Goal: Information Seeking & Learning: Learn about a topic

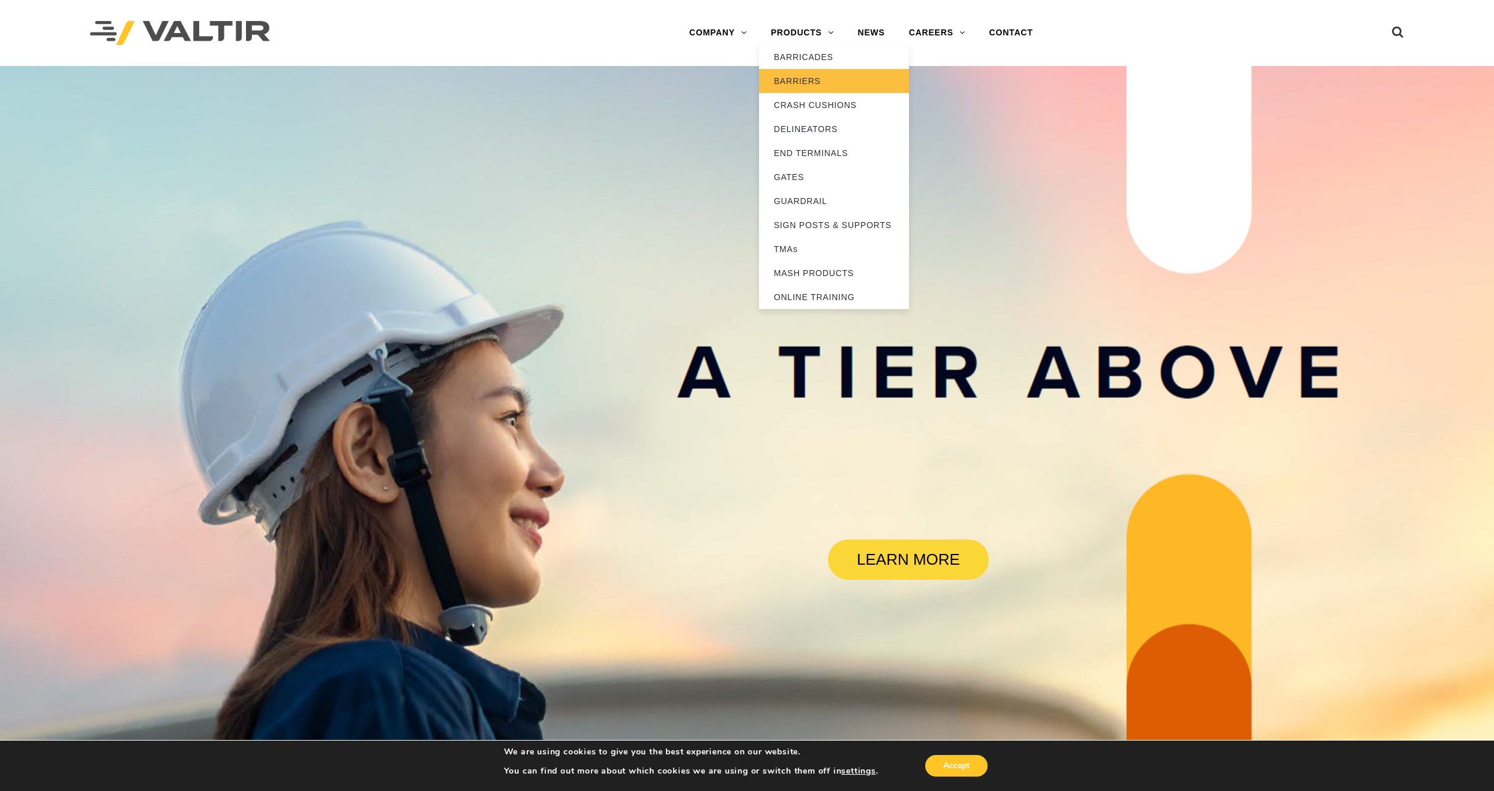
click at [804, 79] on link "BARRIERS" at bounding box center [834, 81] width 150 height 24
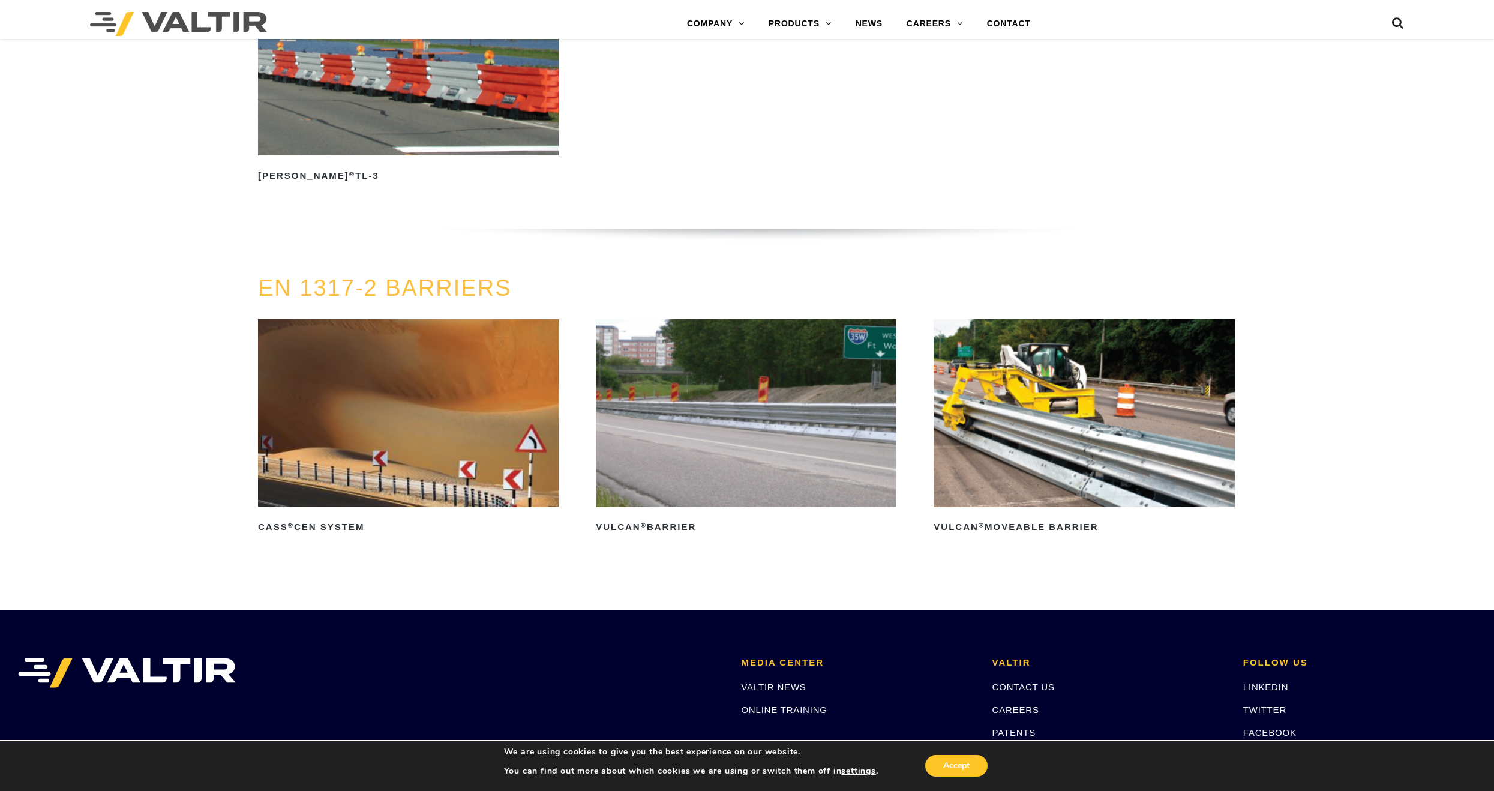
scroll to position [2560, 0]
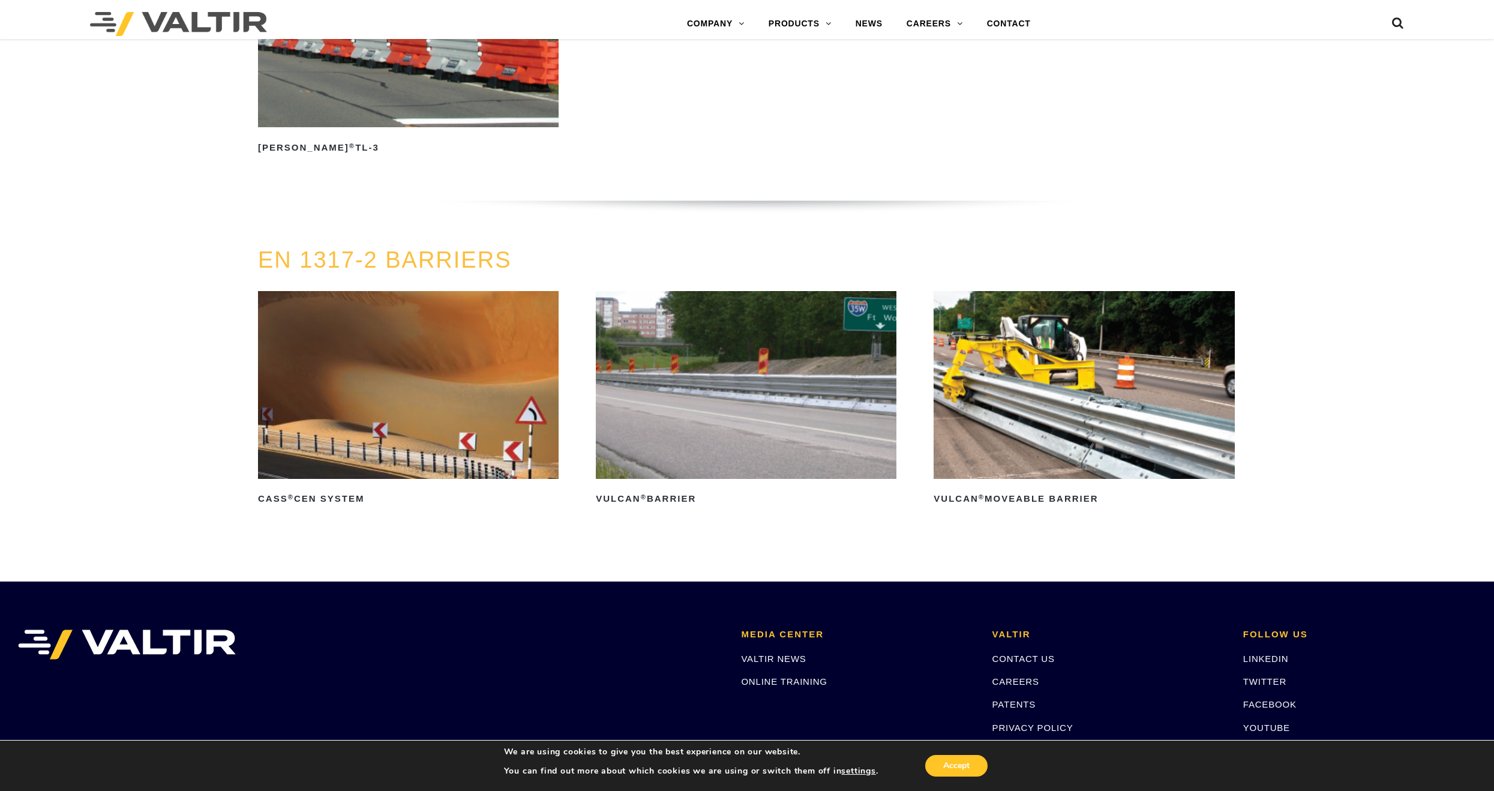
click at [755, 428] on img at bounding box center [746, 385] width 301 height 188
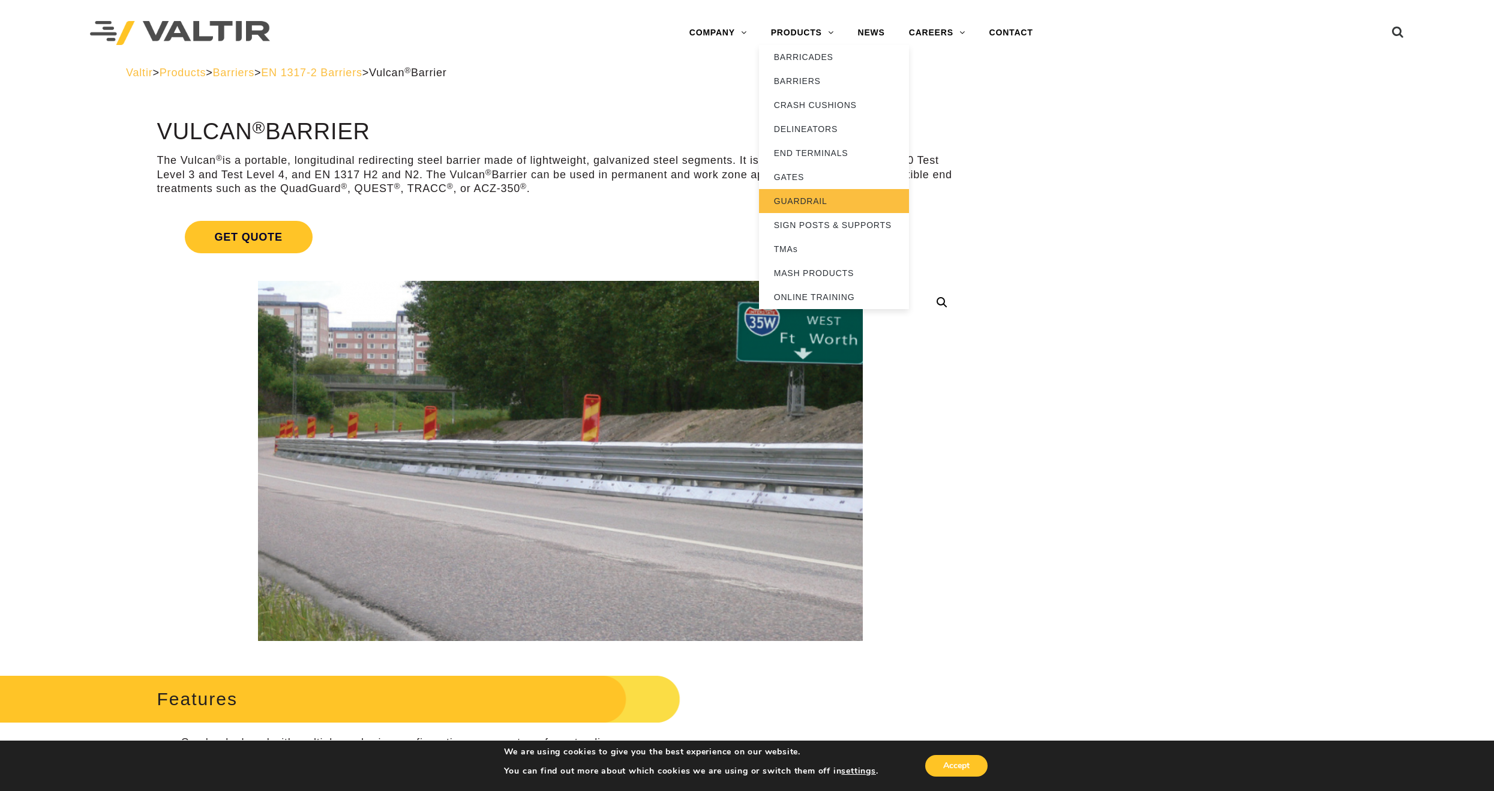
click at [827, 196] on link "GUARDRAIL" at bounding box center [834, 201] width 150 height 24
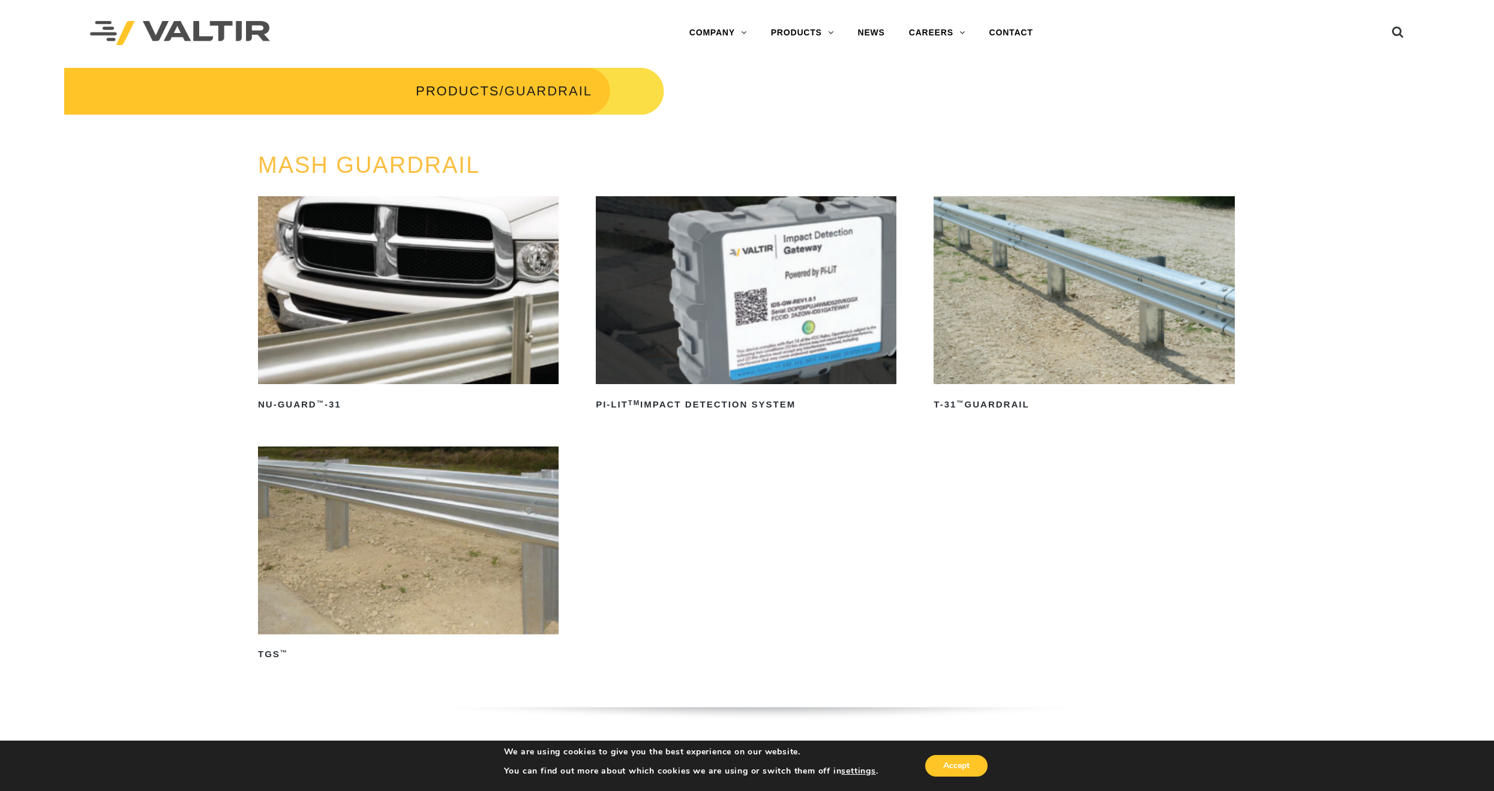
click at [463, 536] on img at bounding box center [408, 540] width 301 height 188
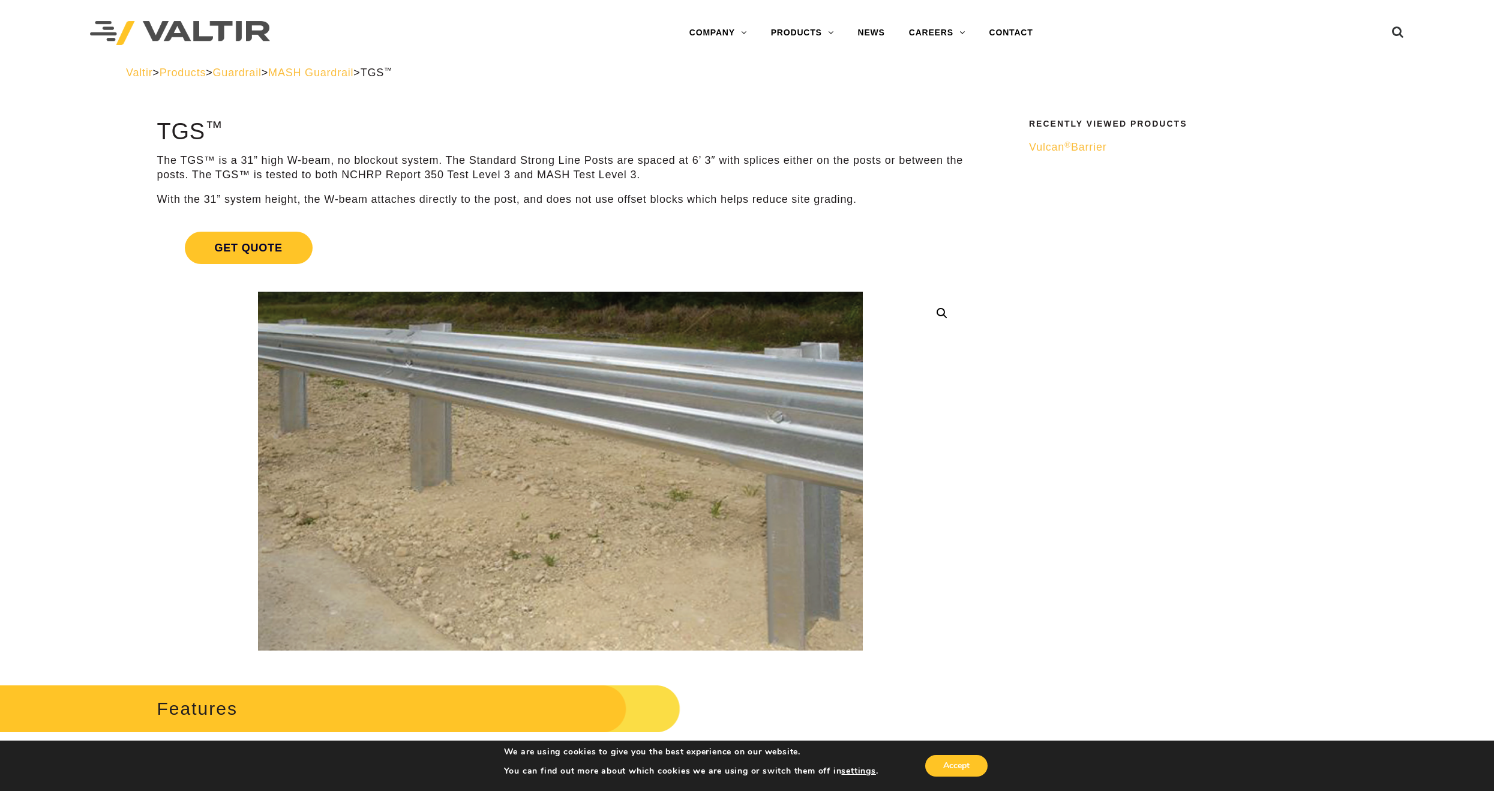
click at [262, 76] on span "Guardrail" at bounding box center [237, 73] width 49 height 12
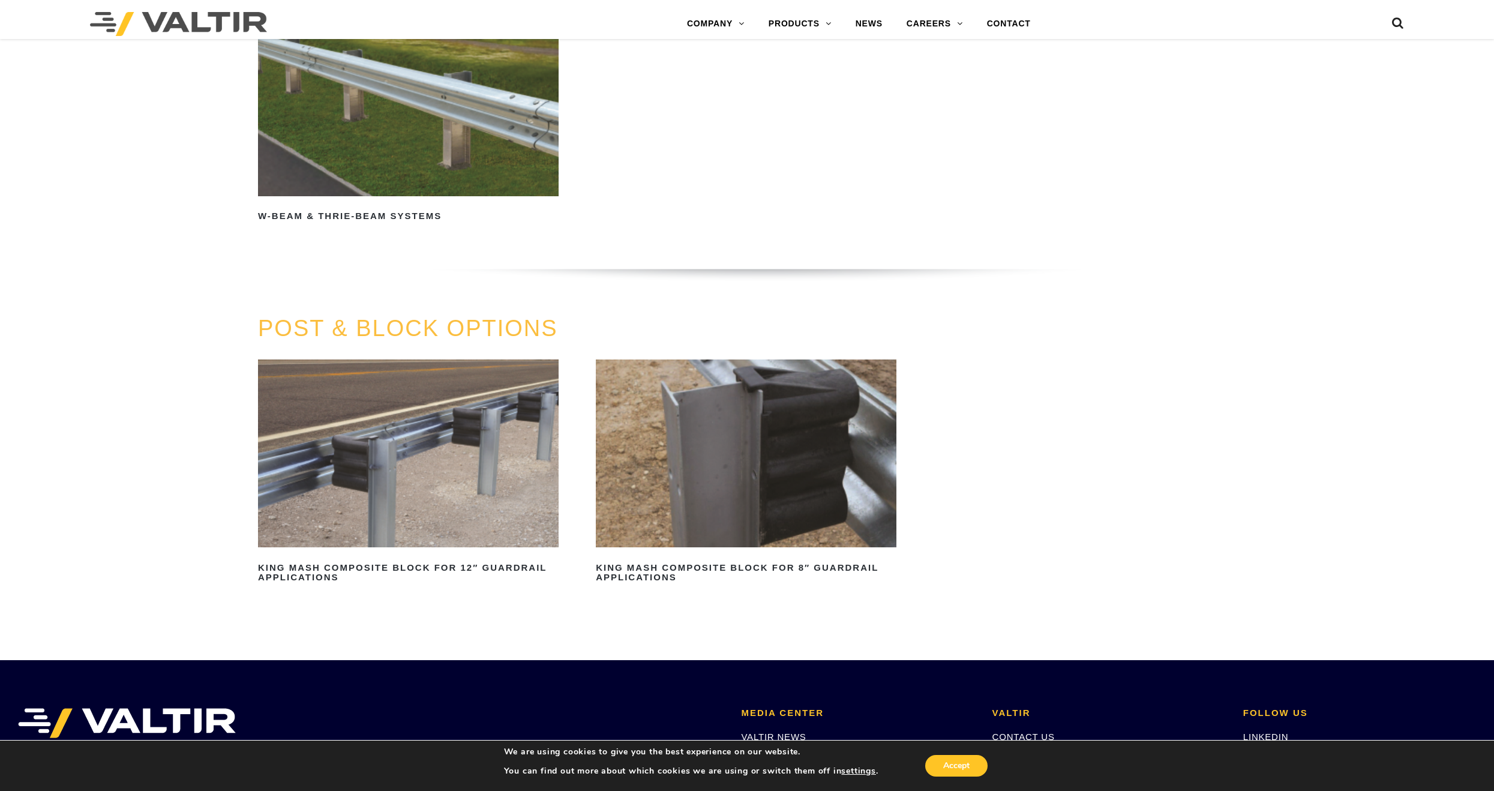
scroll to position [1140, 0]
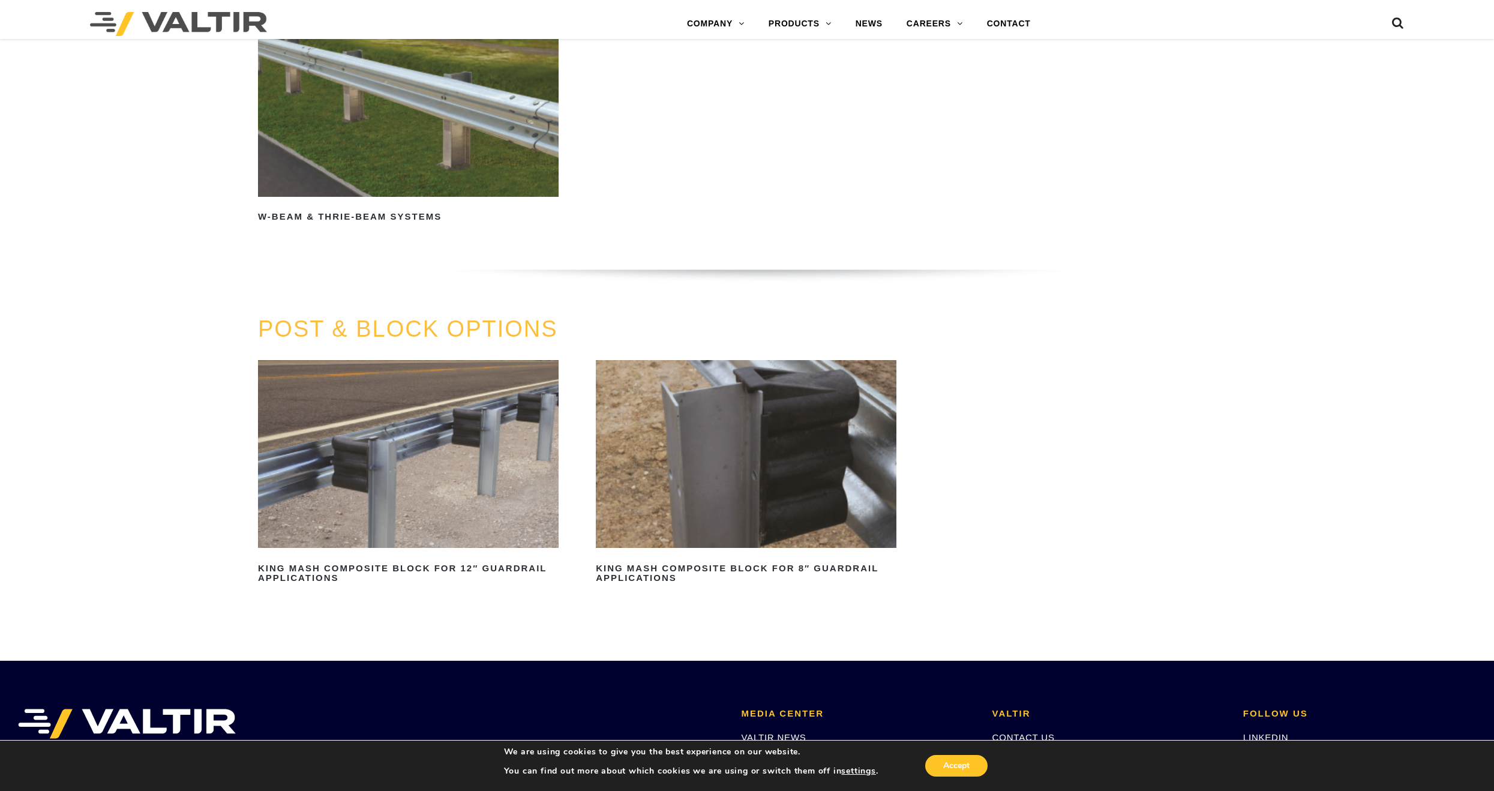
click at [344, 172] on img at bounding box center [408, 102] width 301 height 188
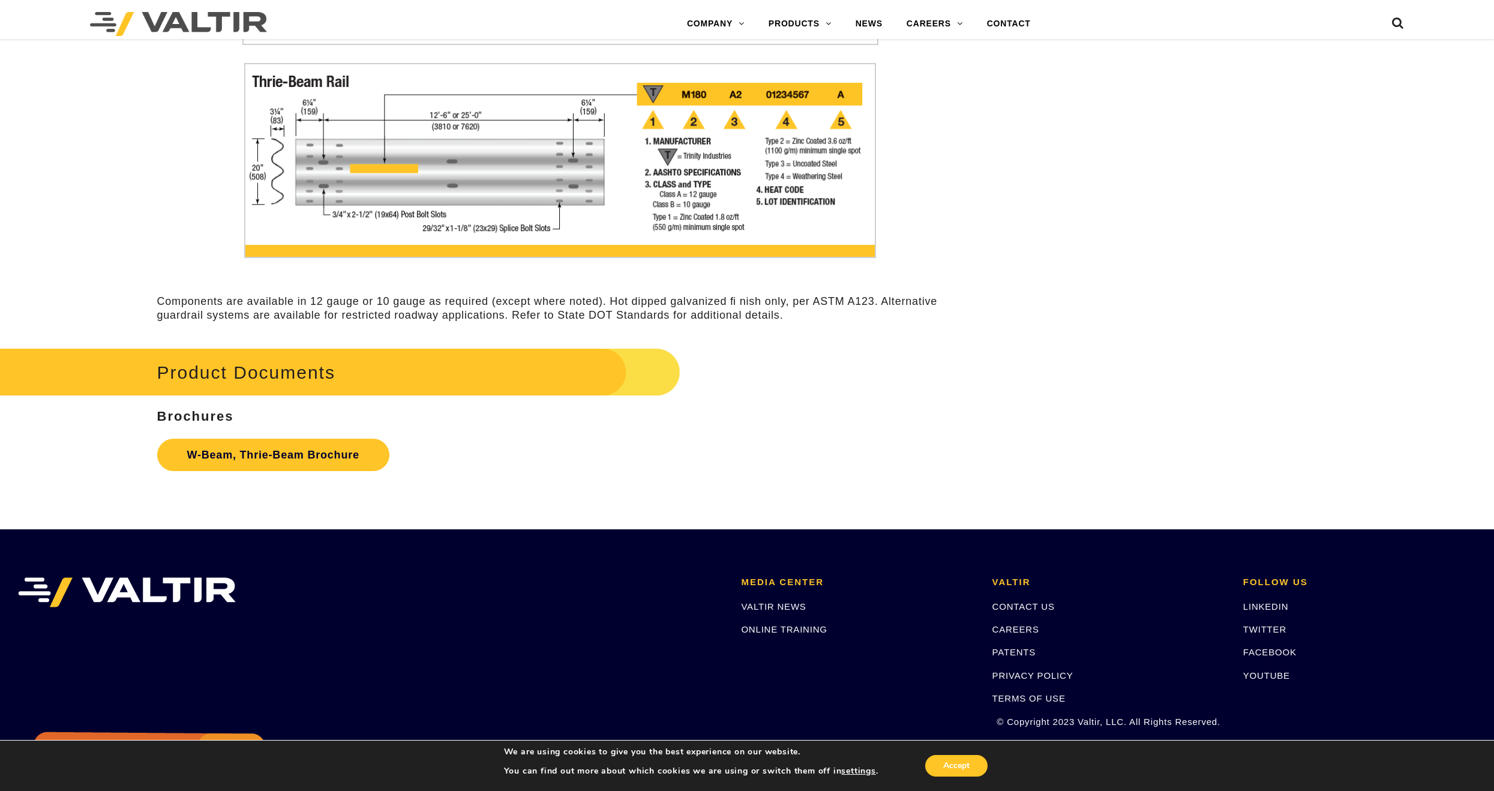
scroll to position [3660, 0]
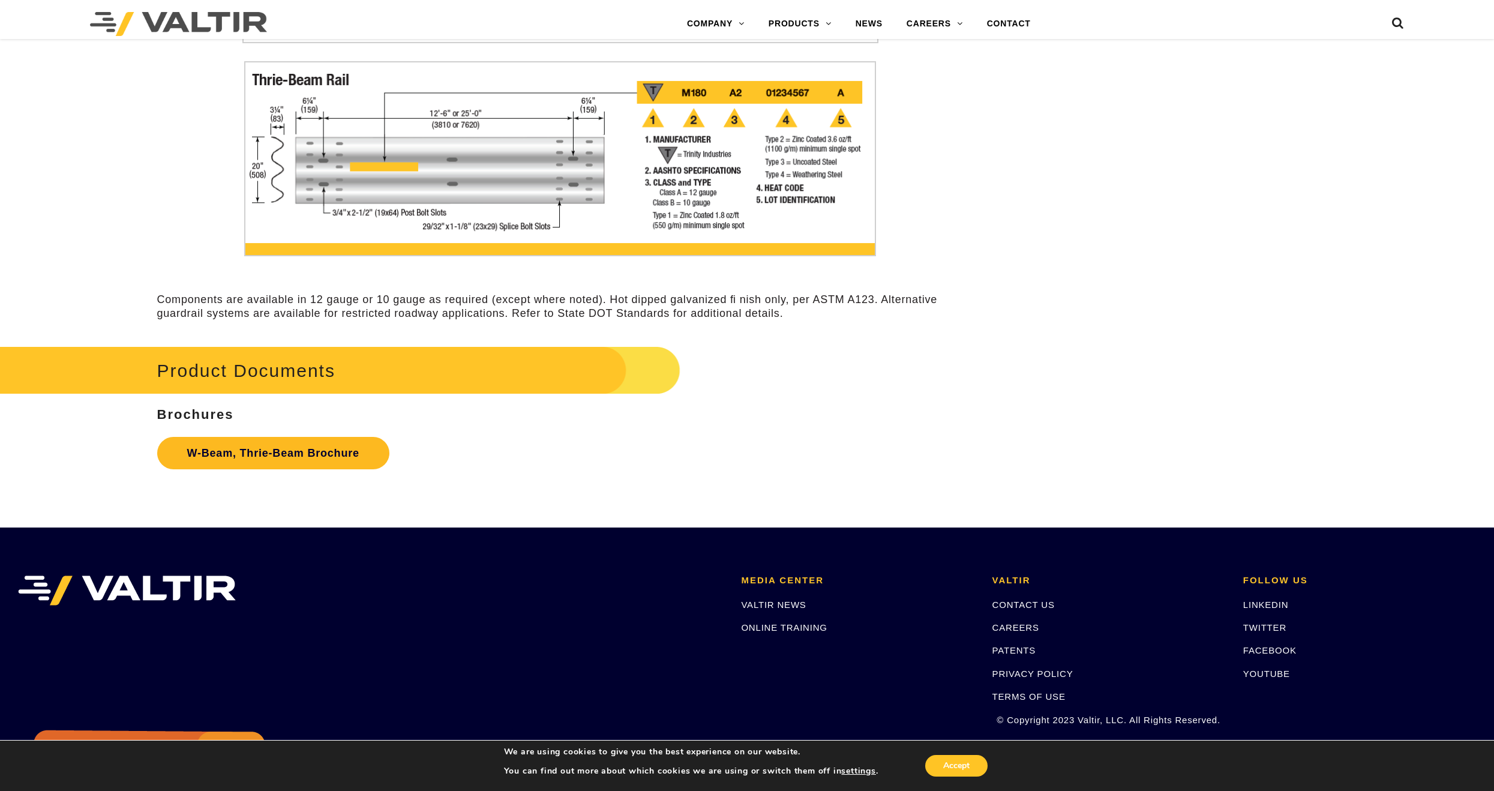
click at [272, 454] on link "W-Beam, Thrie-Beam Brochure" at bounding box center [273, 453] width 232 height 32
click at [1015, 23] on link "CONTACT" at bounding box center [1009, 24] width 68 height 24
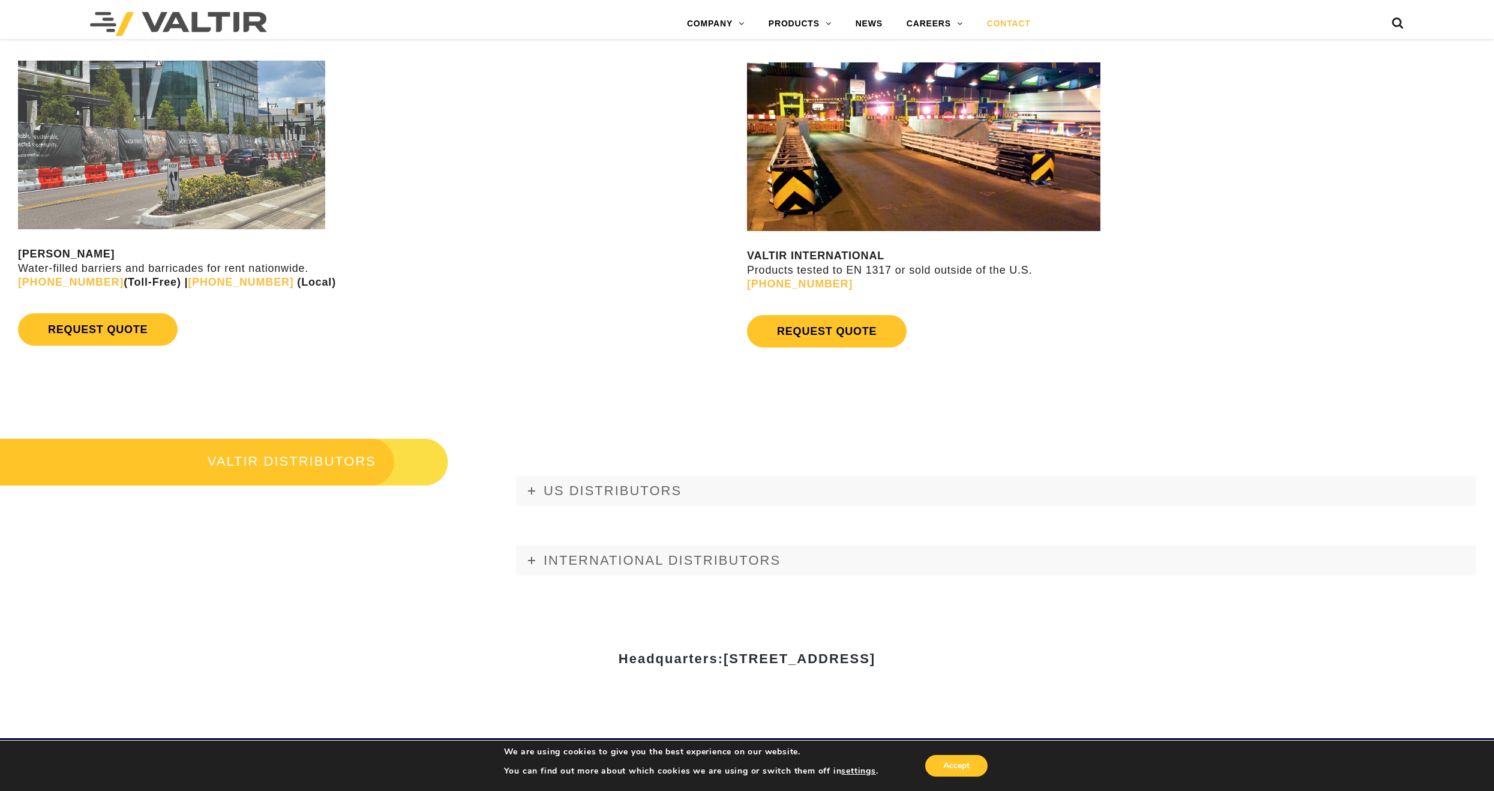
scroll to position [1300, 0]
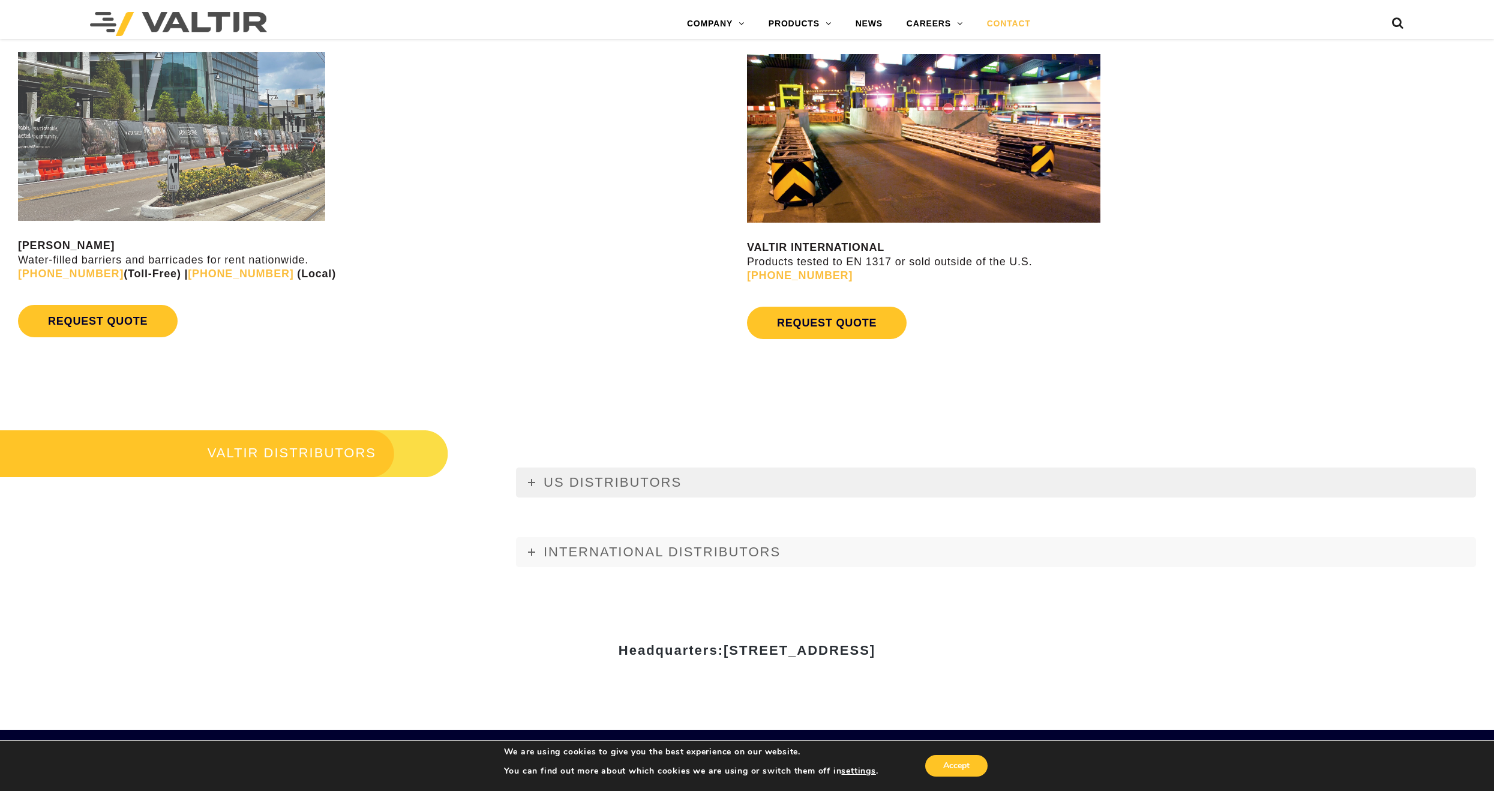
click at [579, 479] on span "US DISTRIBUTORS" at bounding box center [613, 482] width 138 height 15
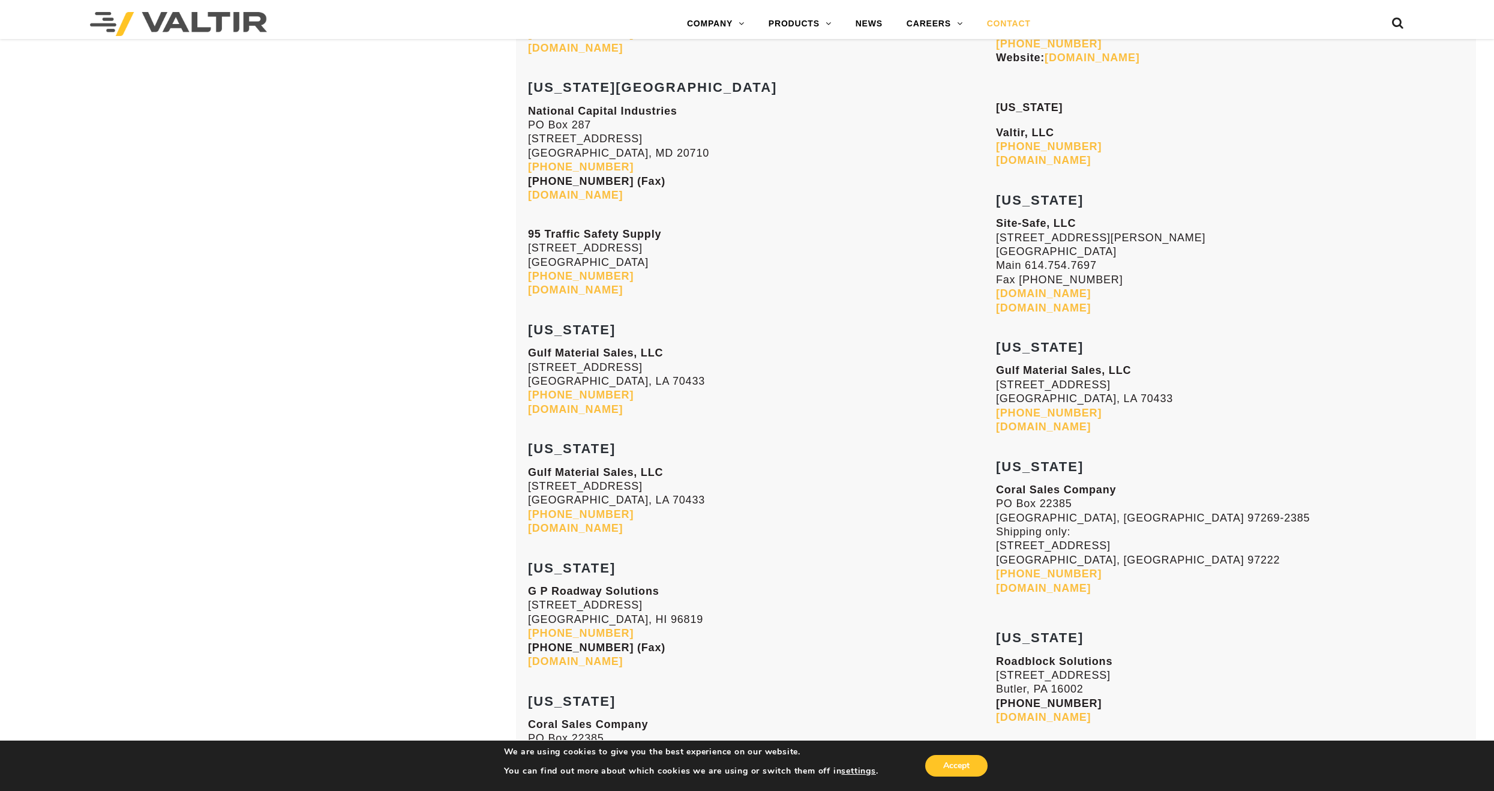
scroll to position [2880, 0]
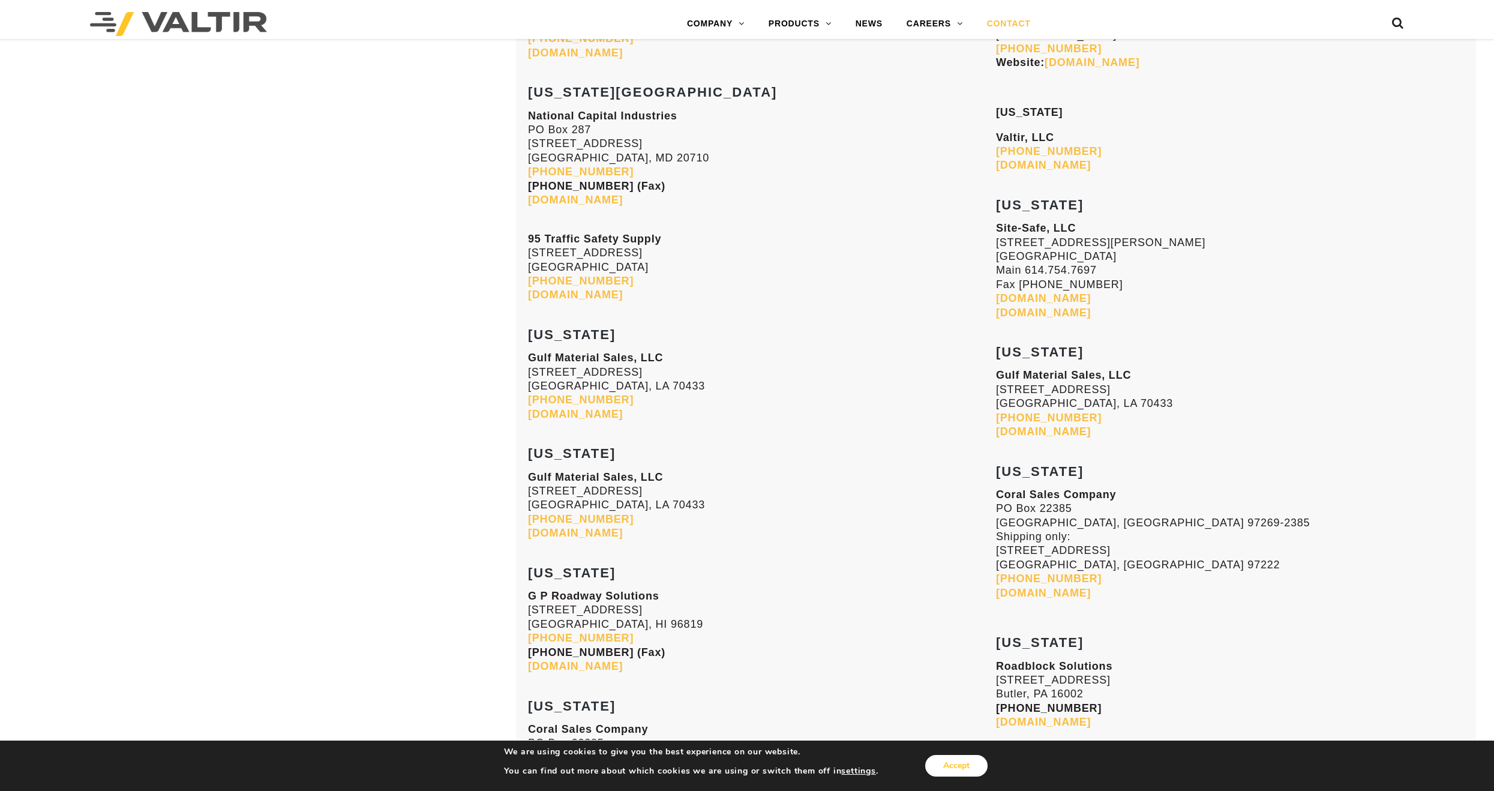
click at [967, 768] on button "Accept" at bounding box center [956, 766] width 62 height 22
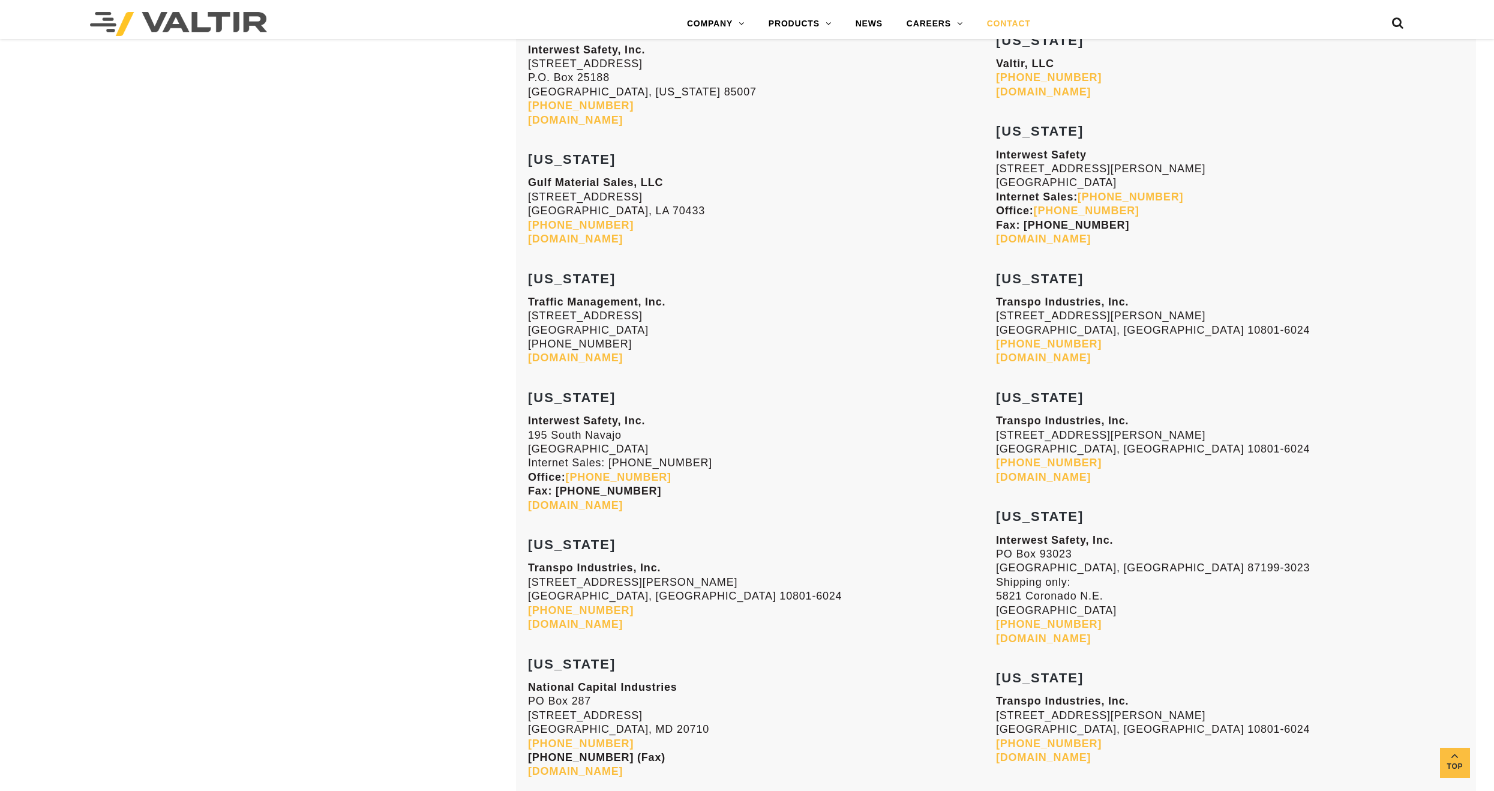
scroll to position [2060, 0]
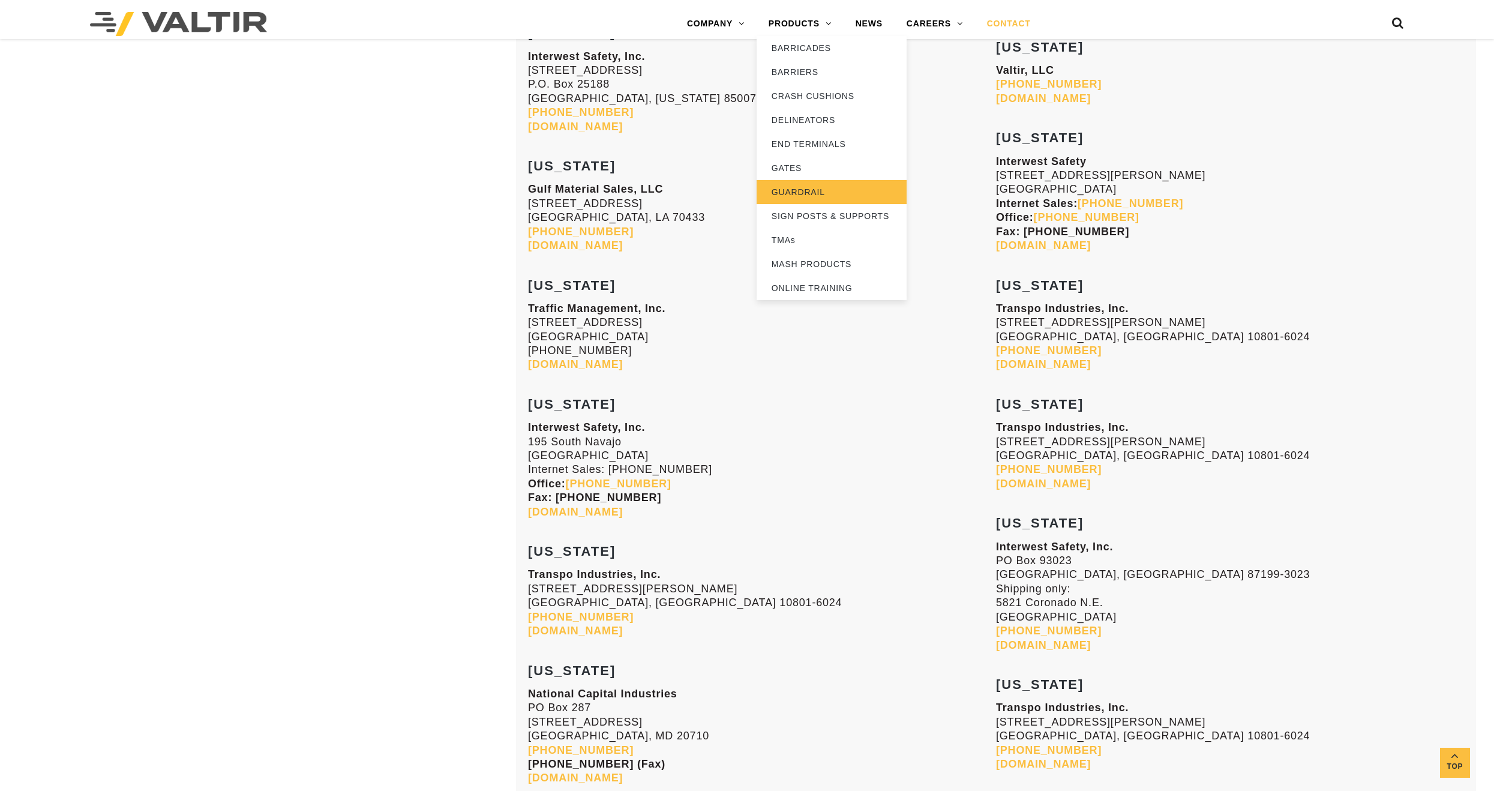
click at [802, 186] on link "GUARDRAIL" at bounding box center [832, 192] width 150 height 24
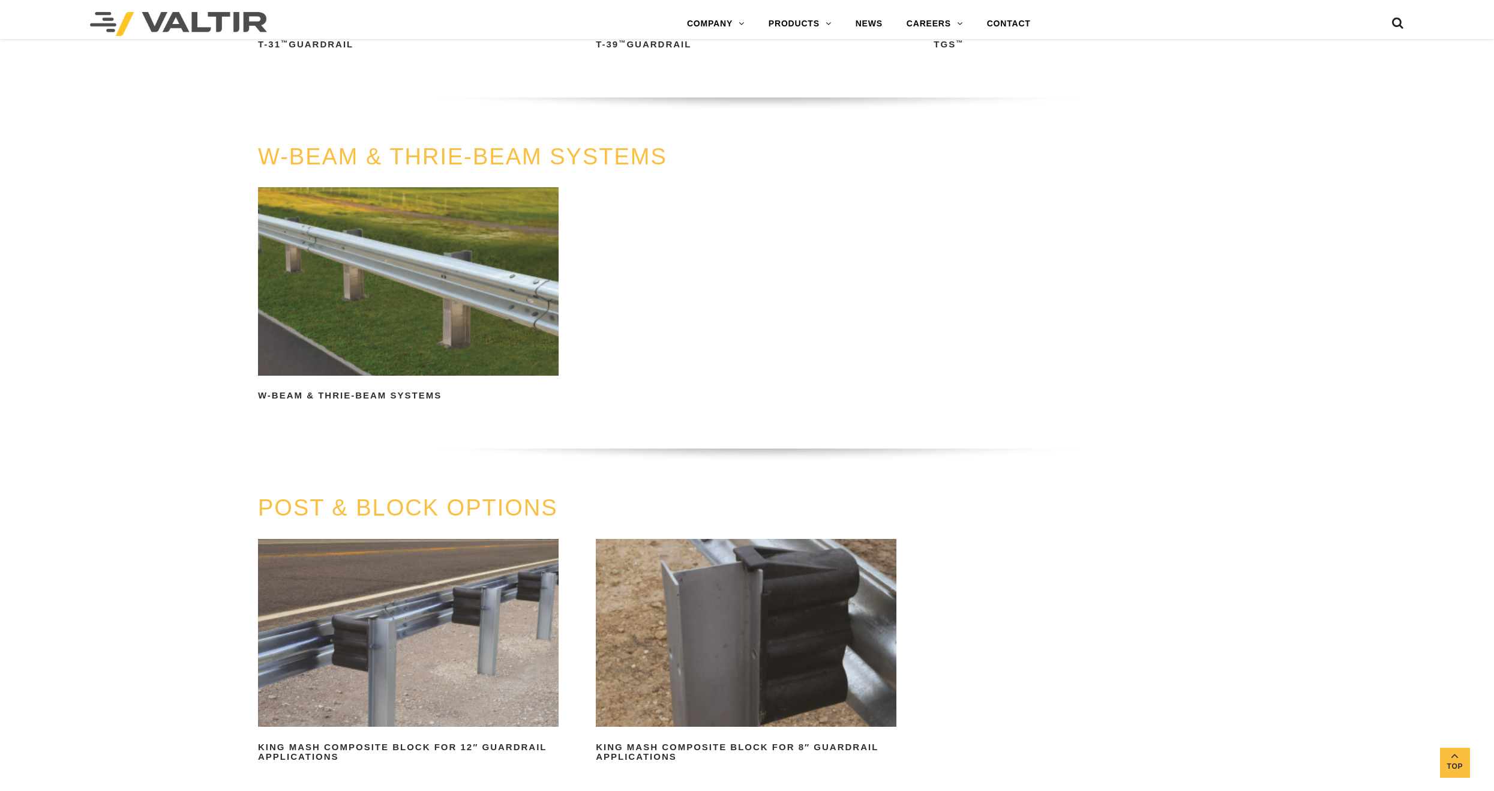
scroll to position [960, 0]
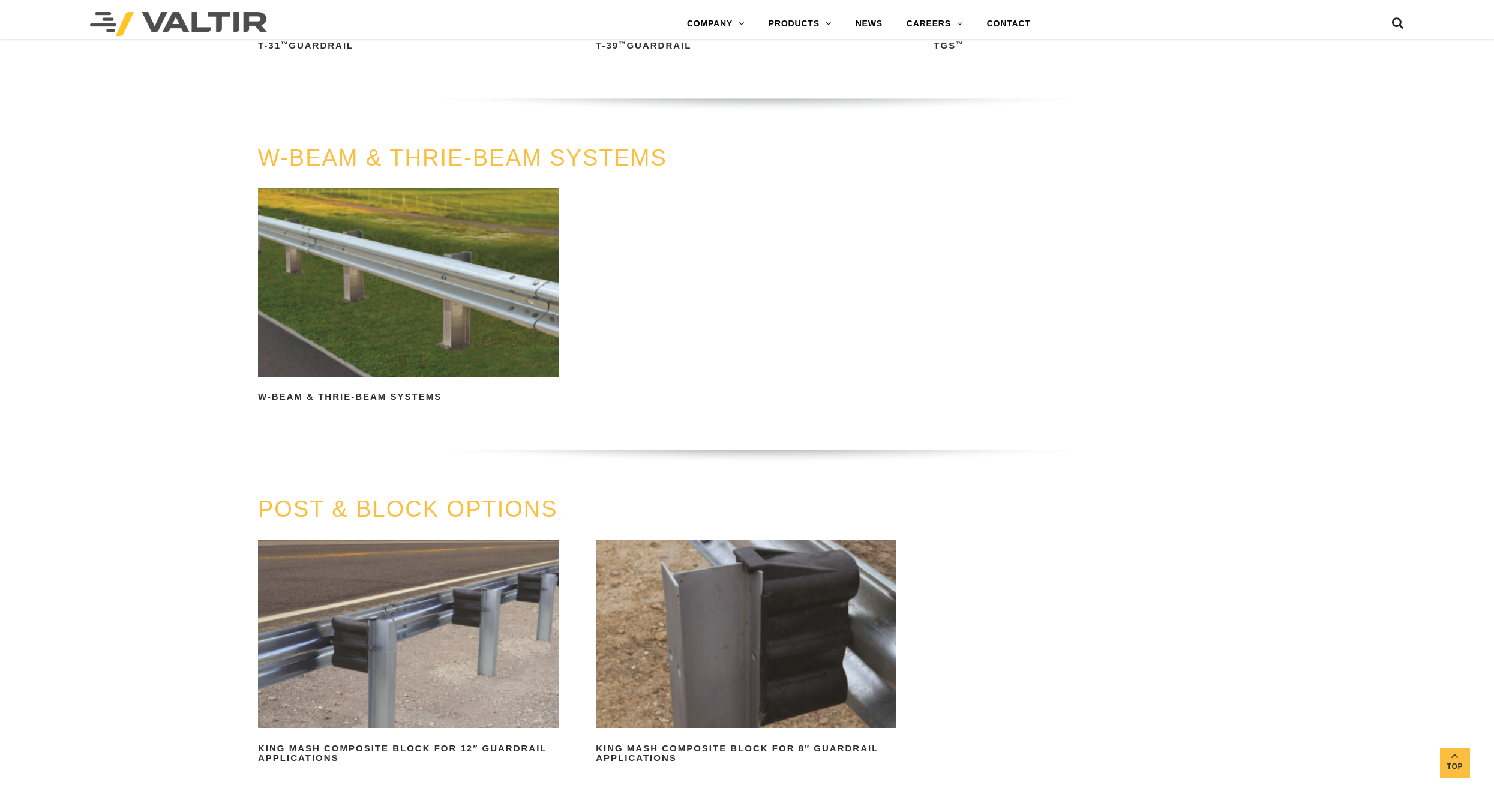
click at [318, 314] on img at bounding box center [408, 282] width 301 height 188
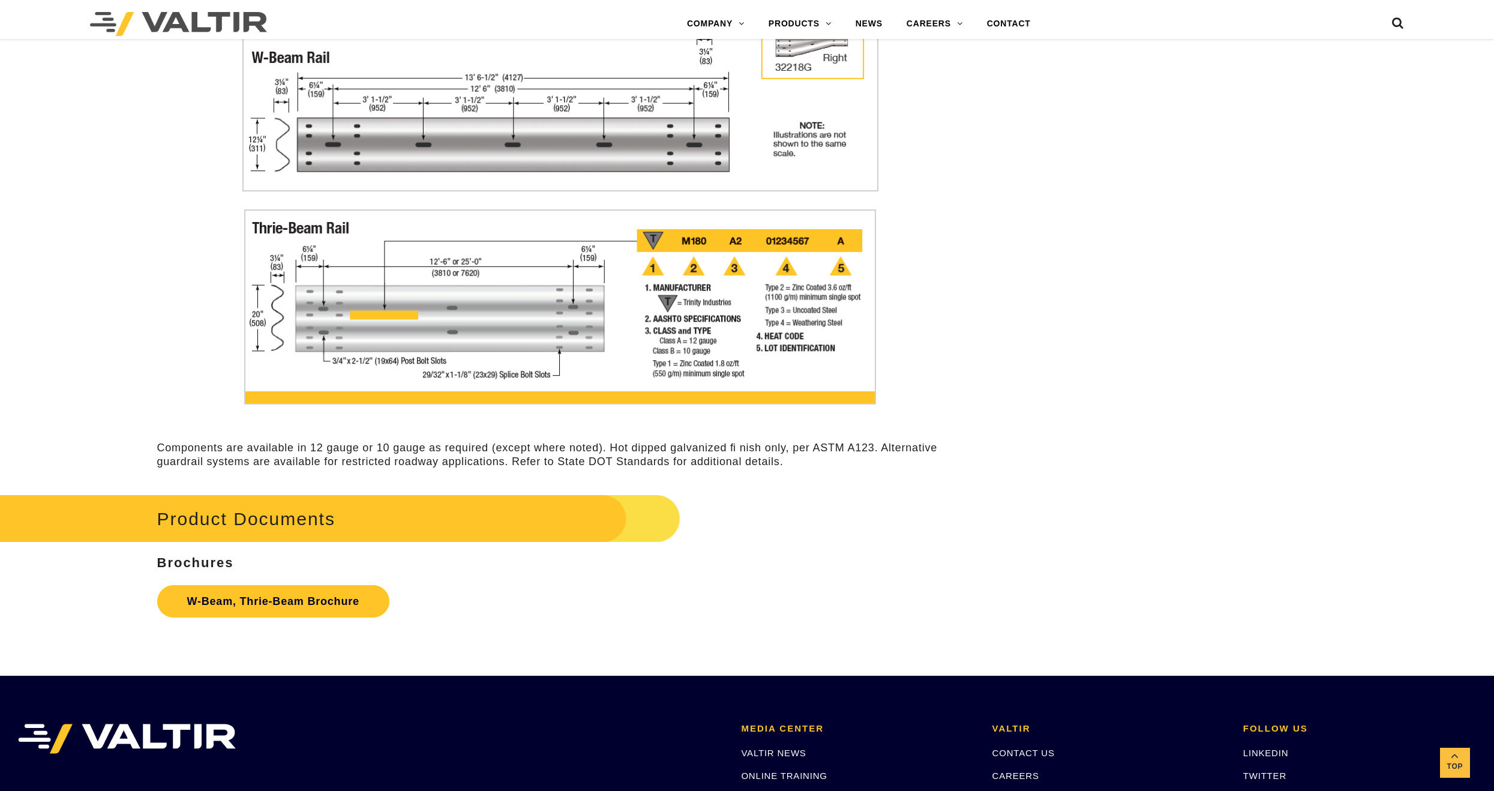
scroll to position [3520, 0]
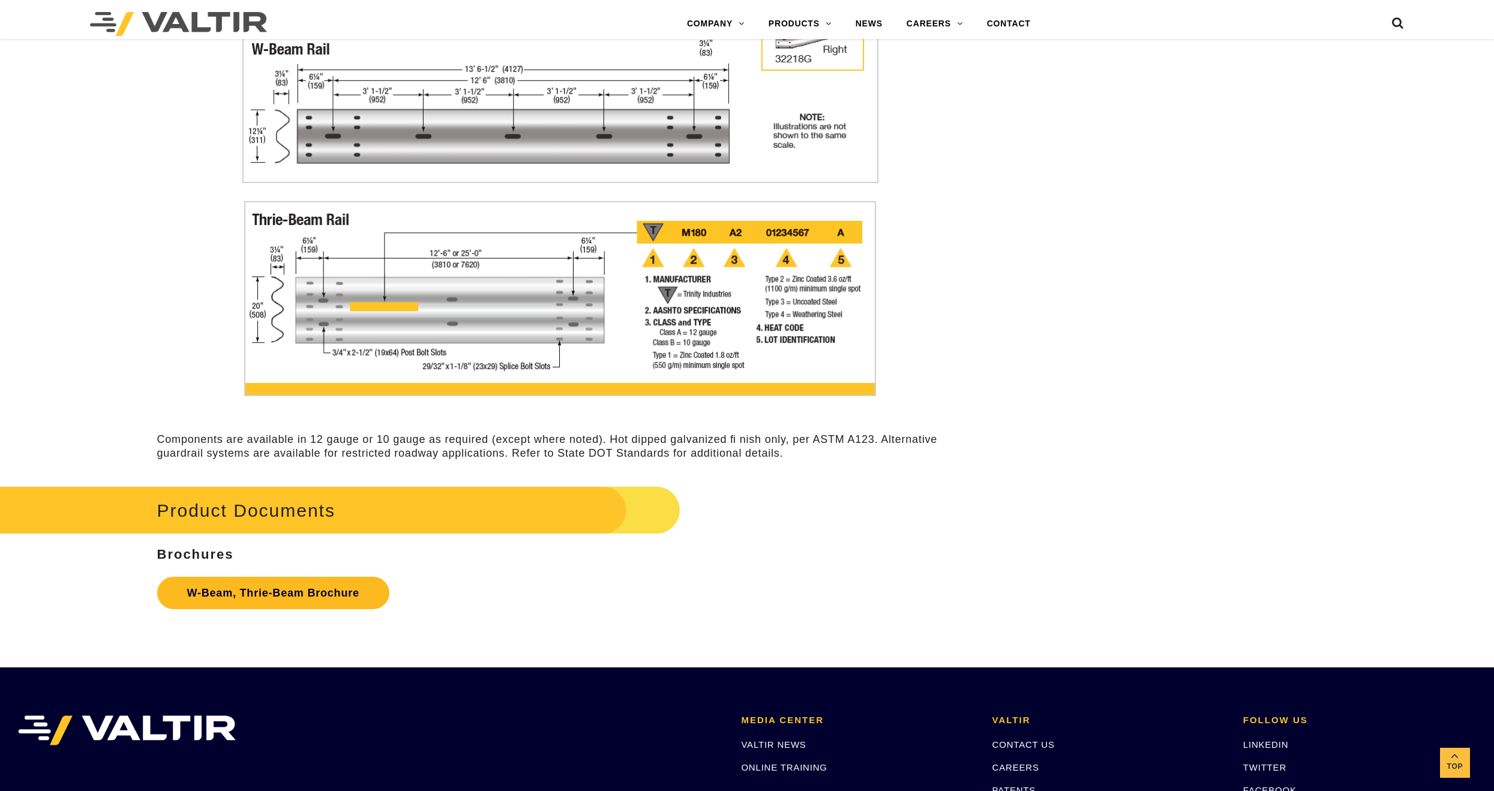
click at [261, 591] on link "W-Beam, Thrie-Beam Brochure" at bounding box center [273, 593] width 232 height 32
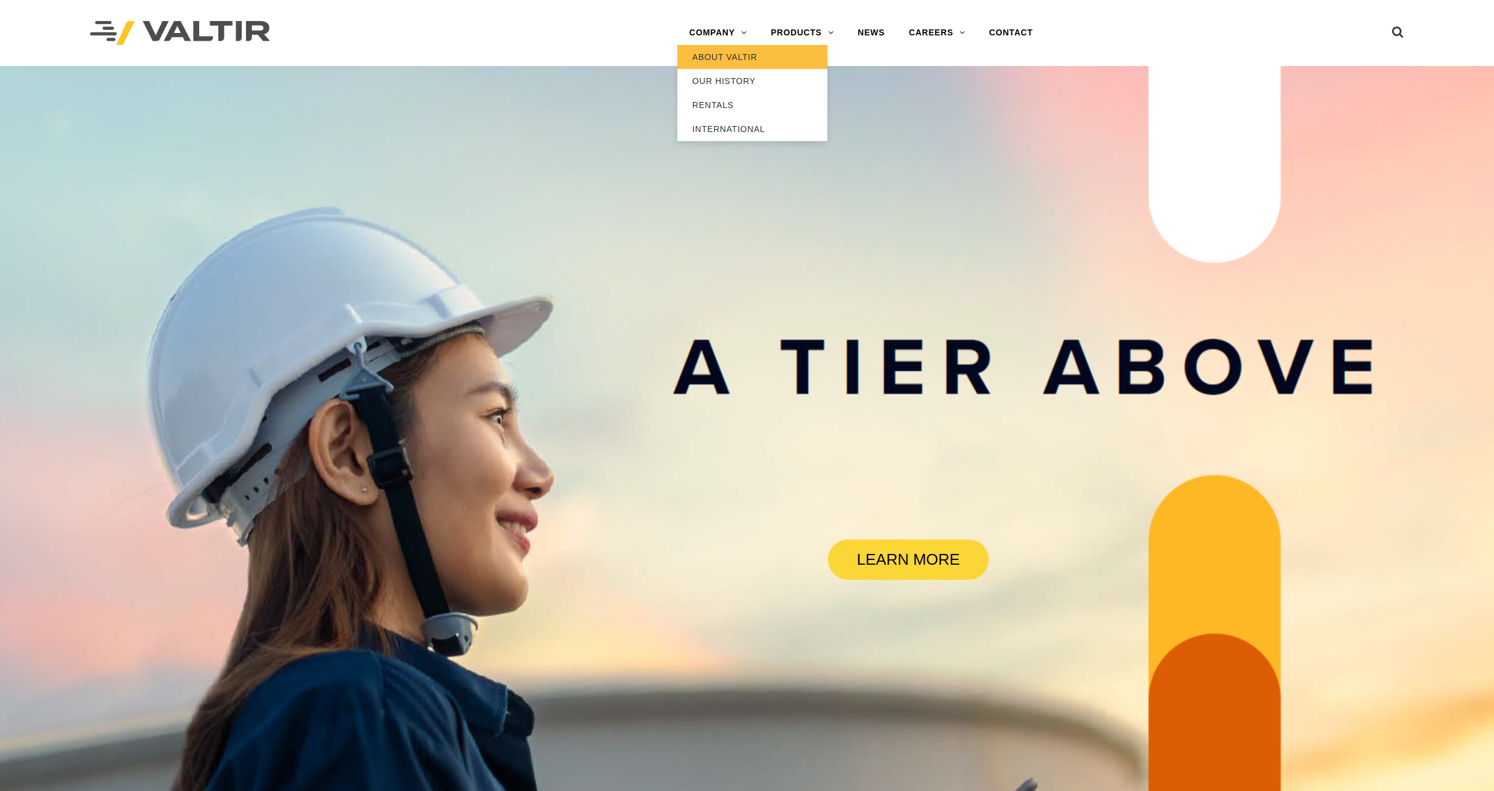
click at [727, 56] on link "ABOUT VALTIR" at bounding box center [752, 57] width 150 height 24
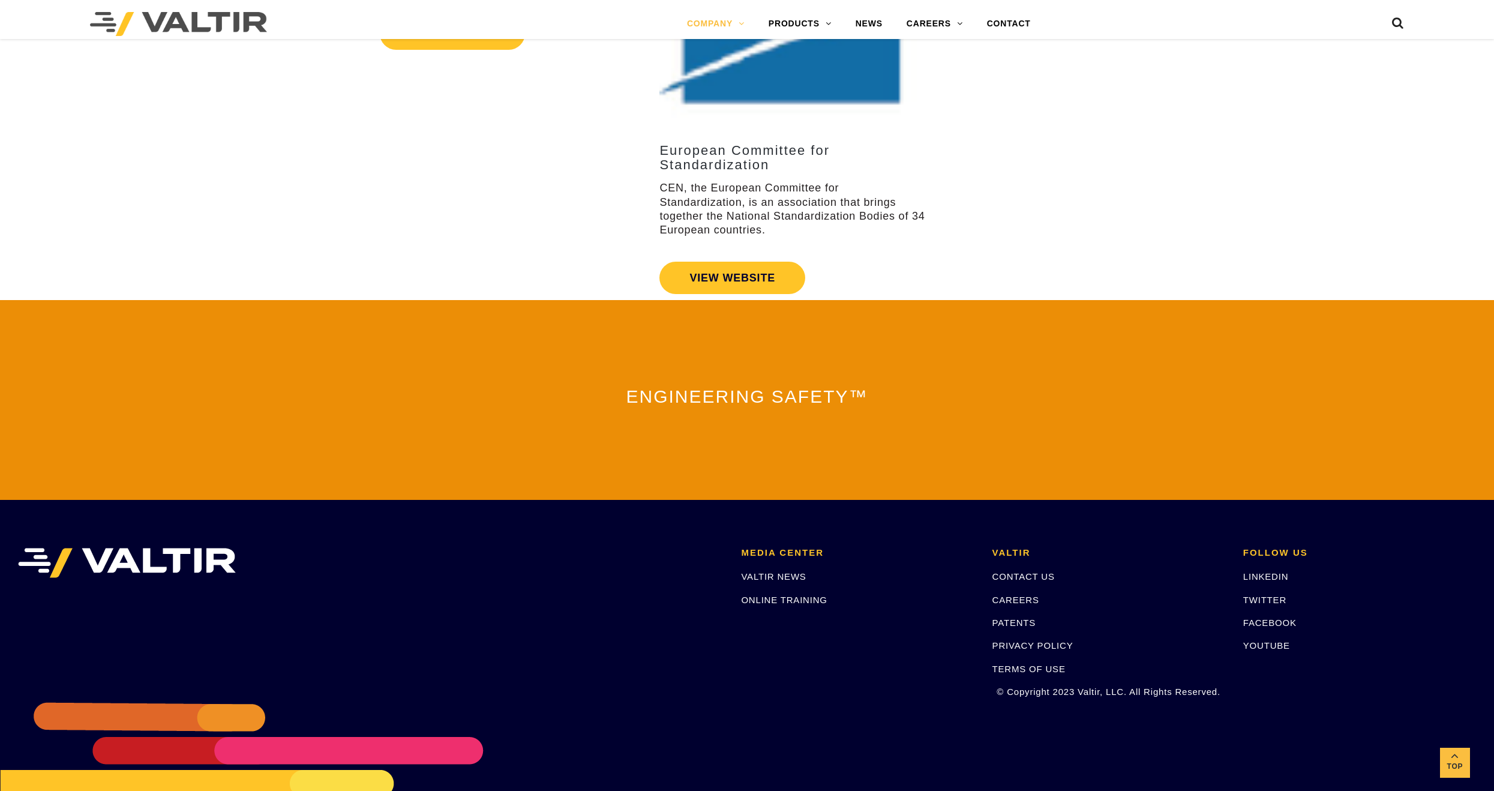
scroll to position [2328, 0]
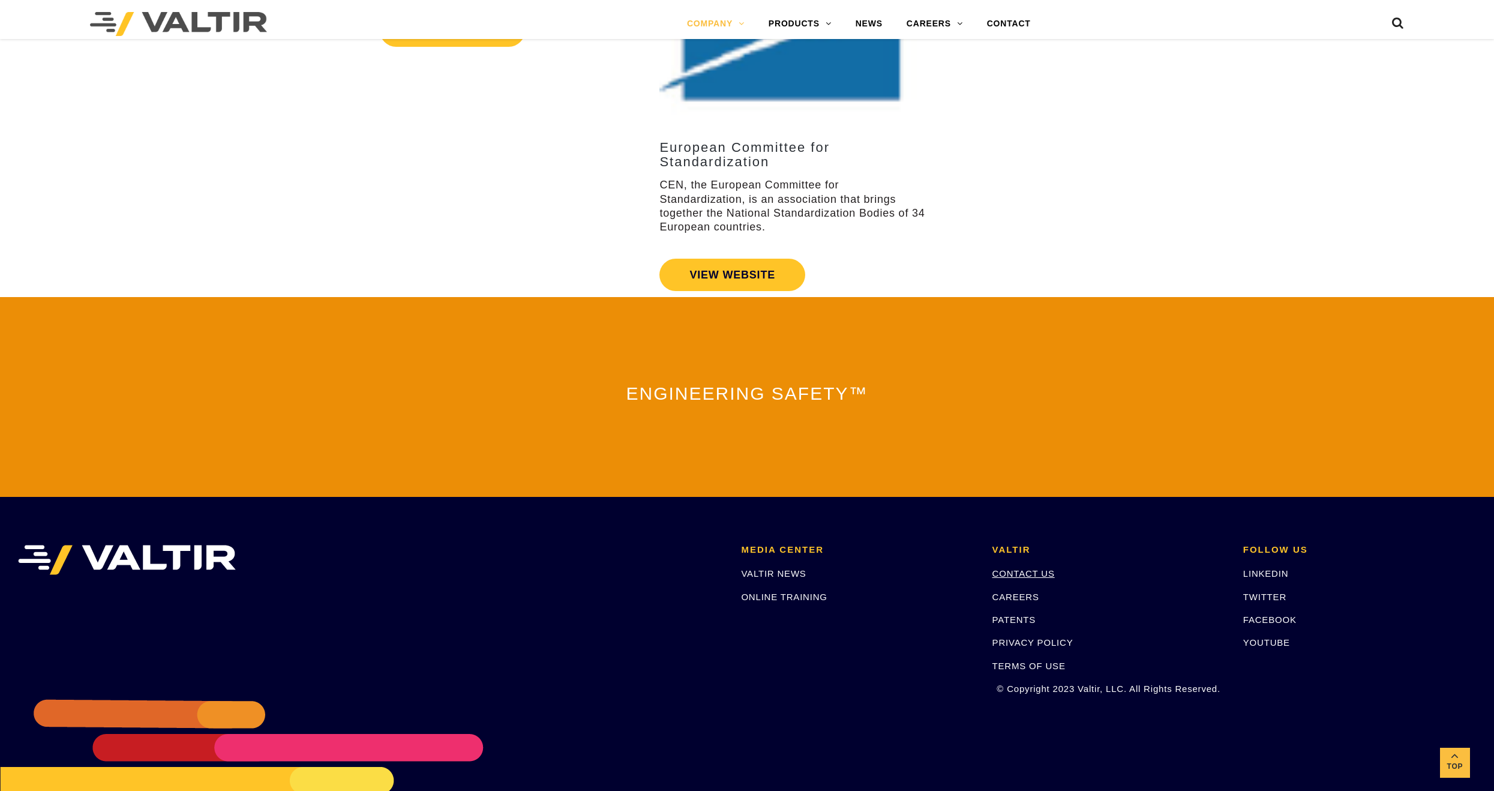
click at [1025, 570] on link "CONTACT US" at bounding box center [1023, 573] width 62 height 10
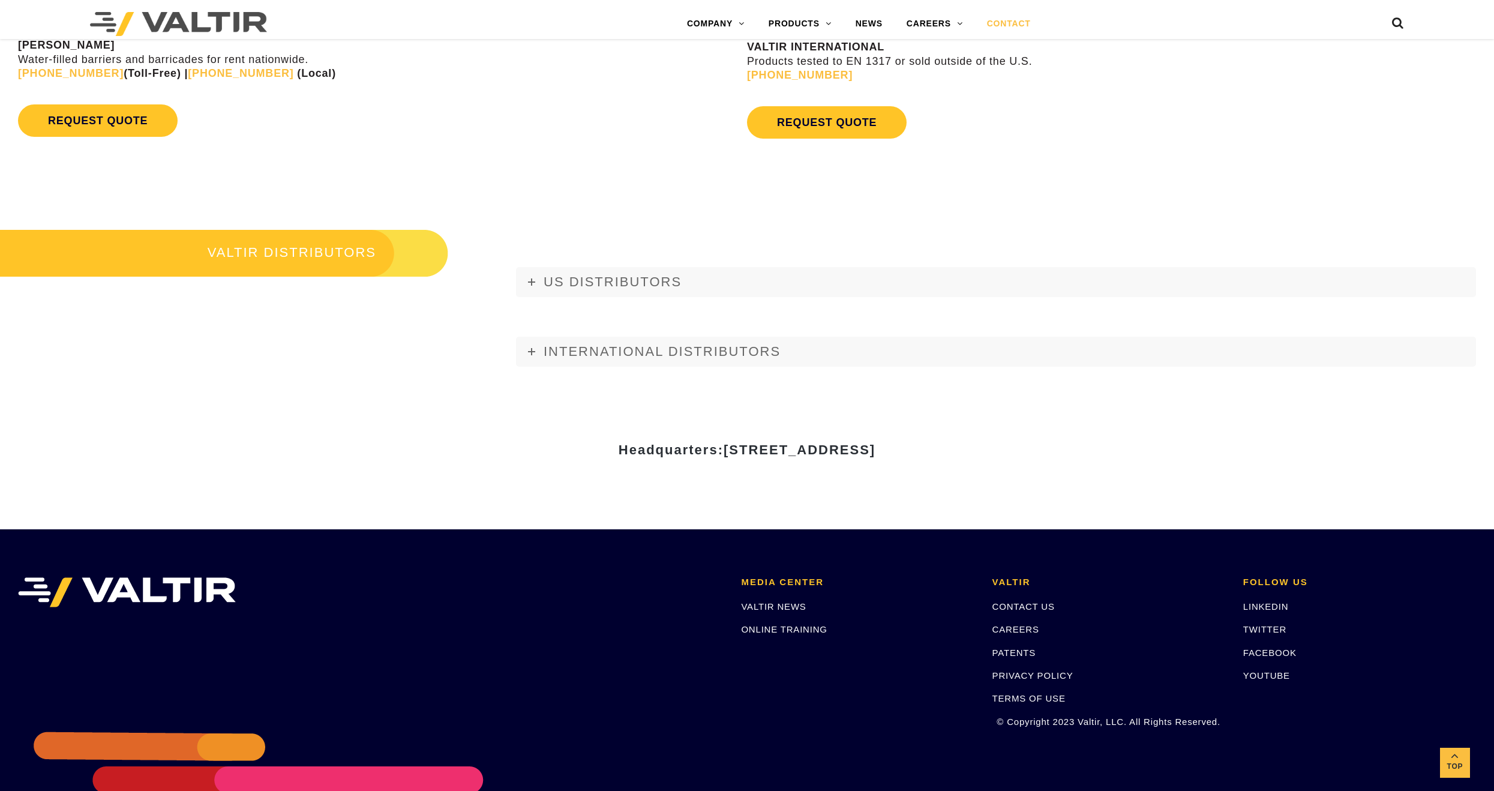
scroll to position [1499, 0]
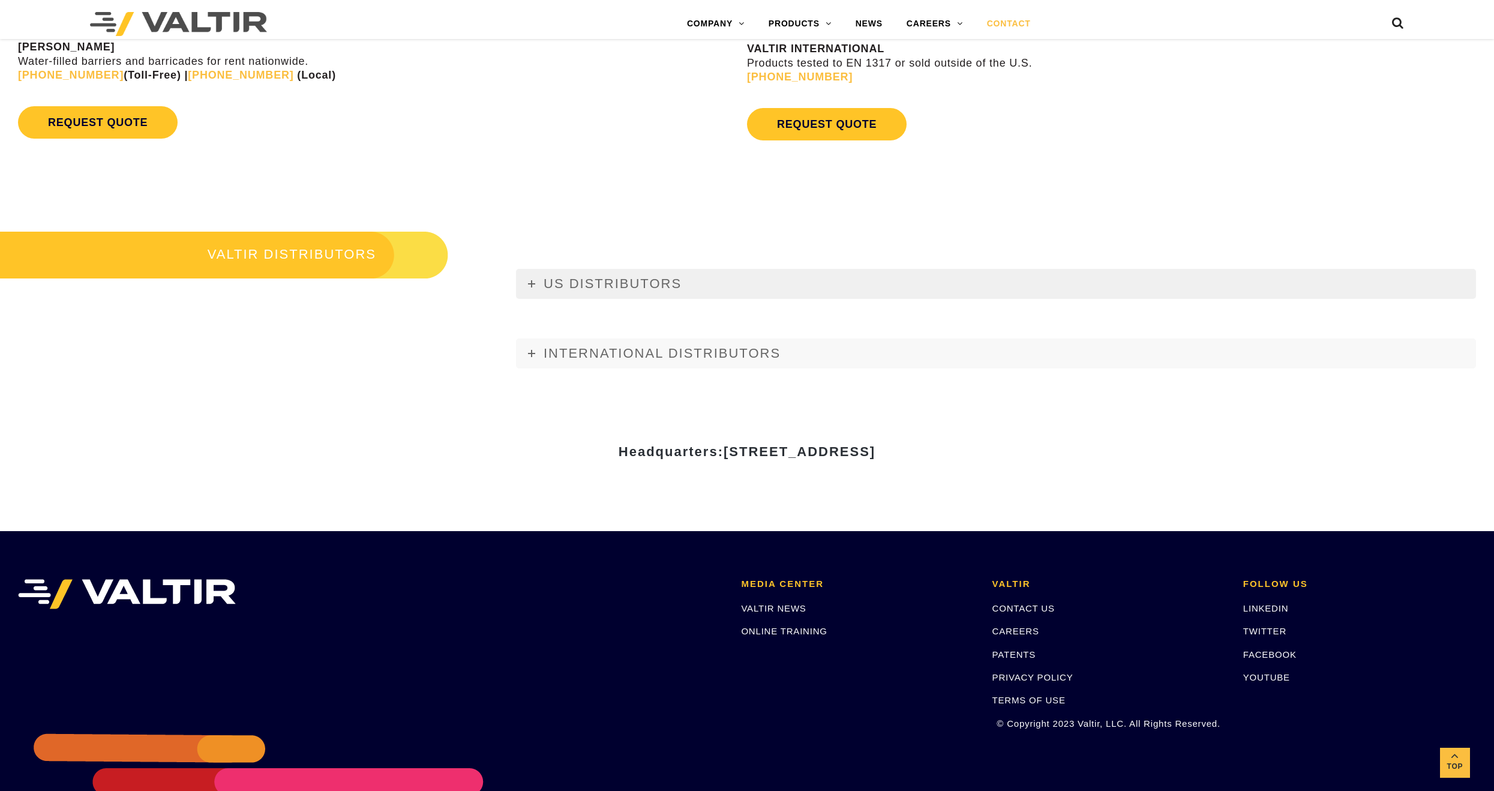
click at [527, 278] on link "US DISTRIBUTORS" at bounding box center [996, 284] width 960 height 30
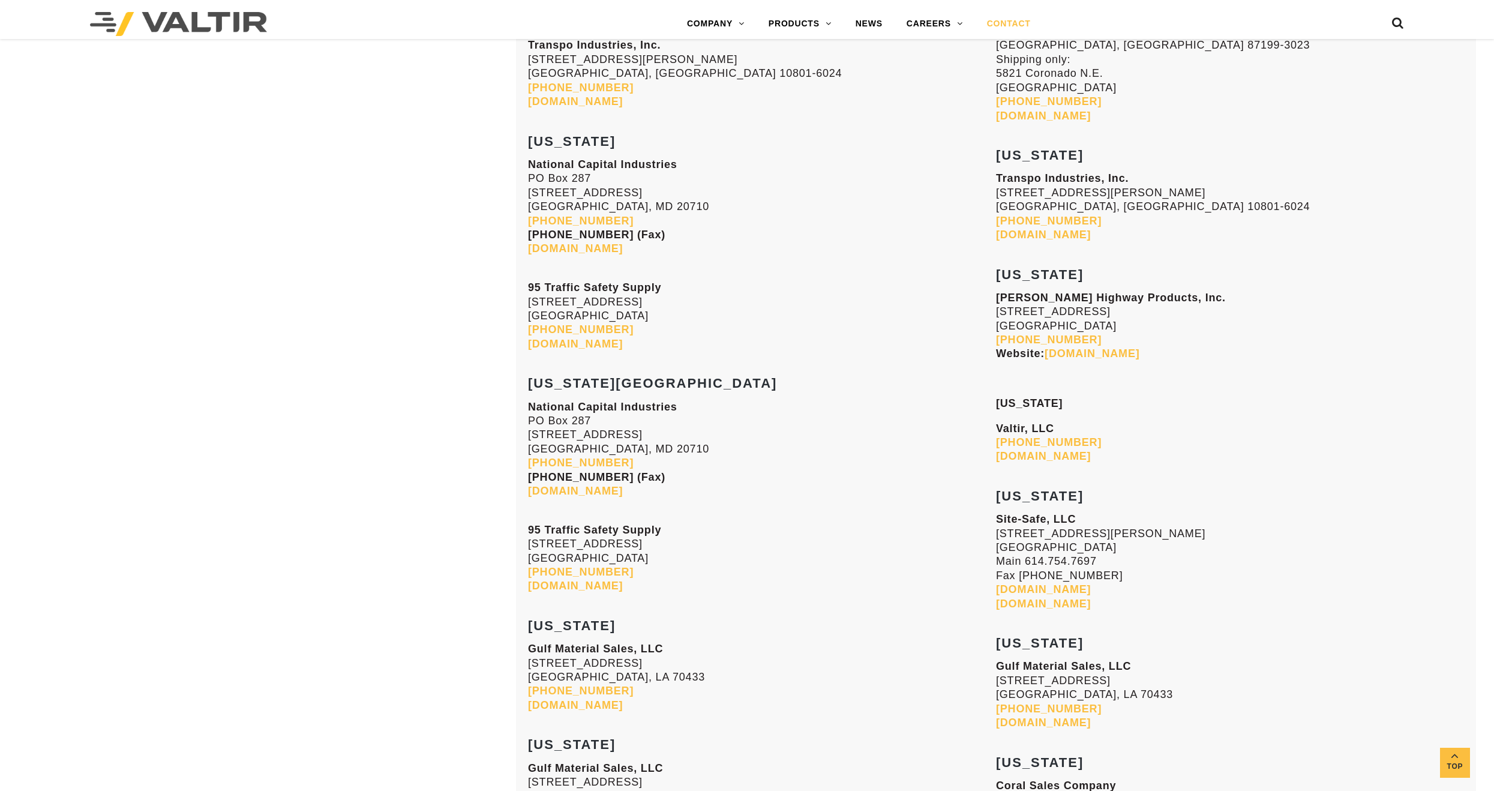
scroll to position [2599, 0]
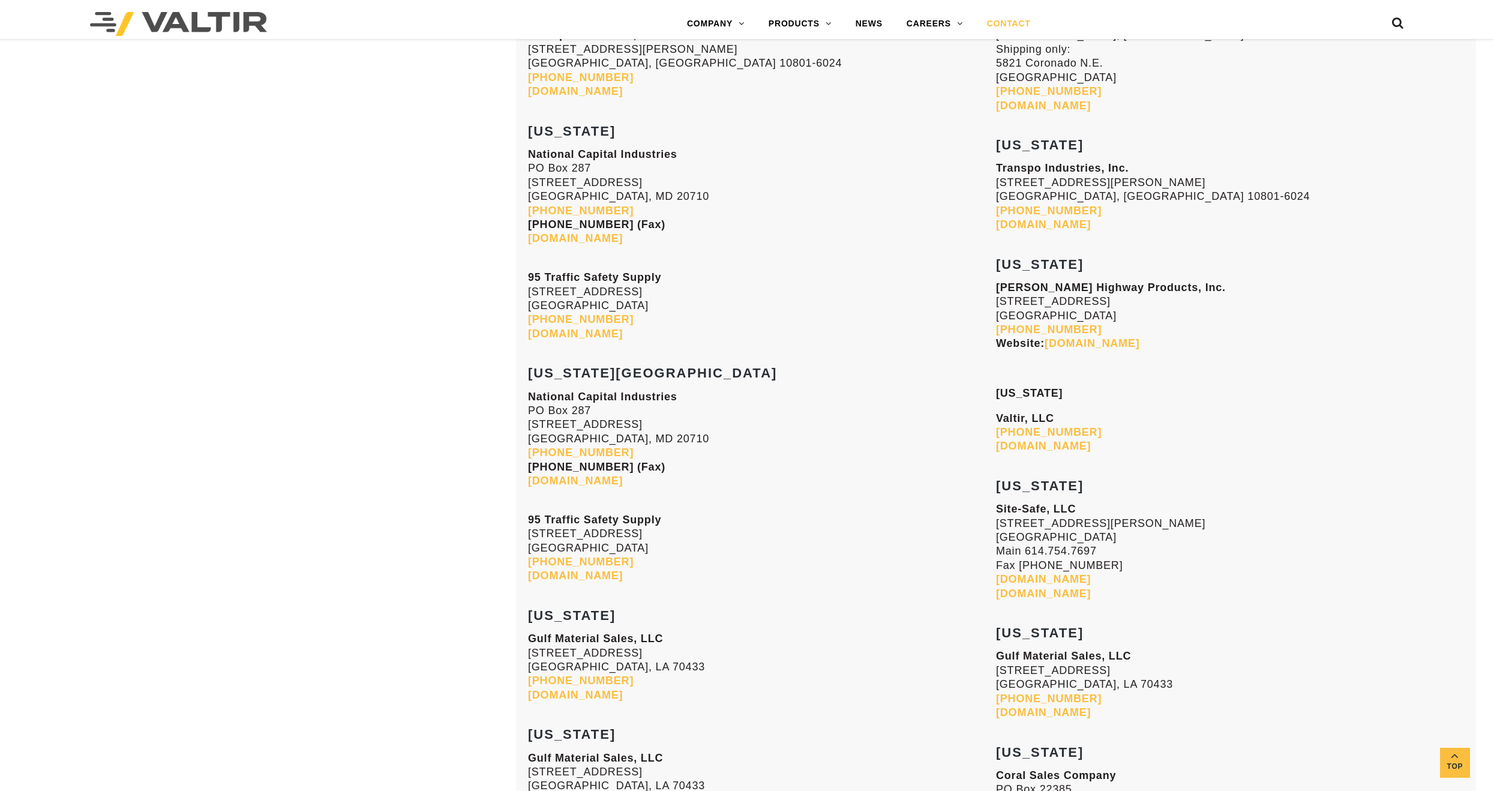
click at [1025, 579] on link "www.sitesafeonline.com" at bounding box center [1043, 579] width 95 height 12
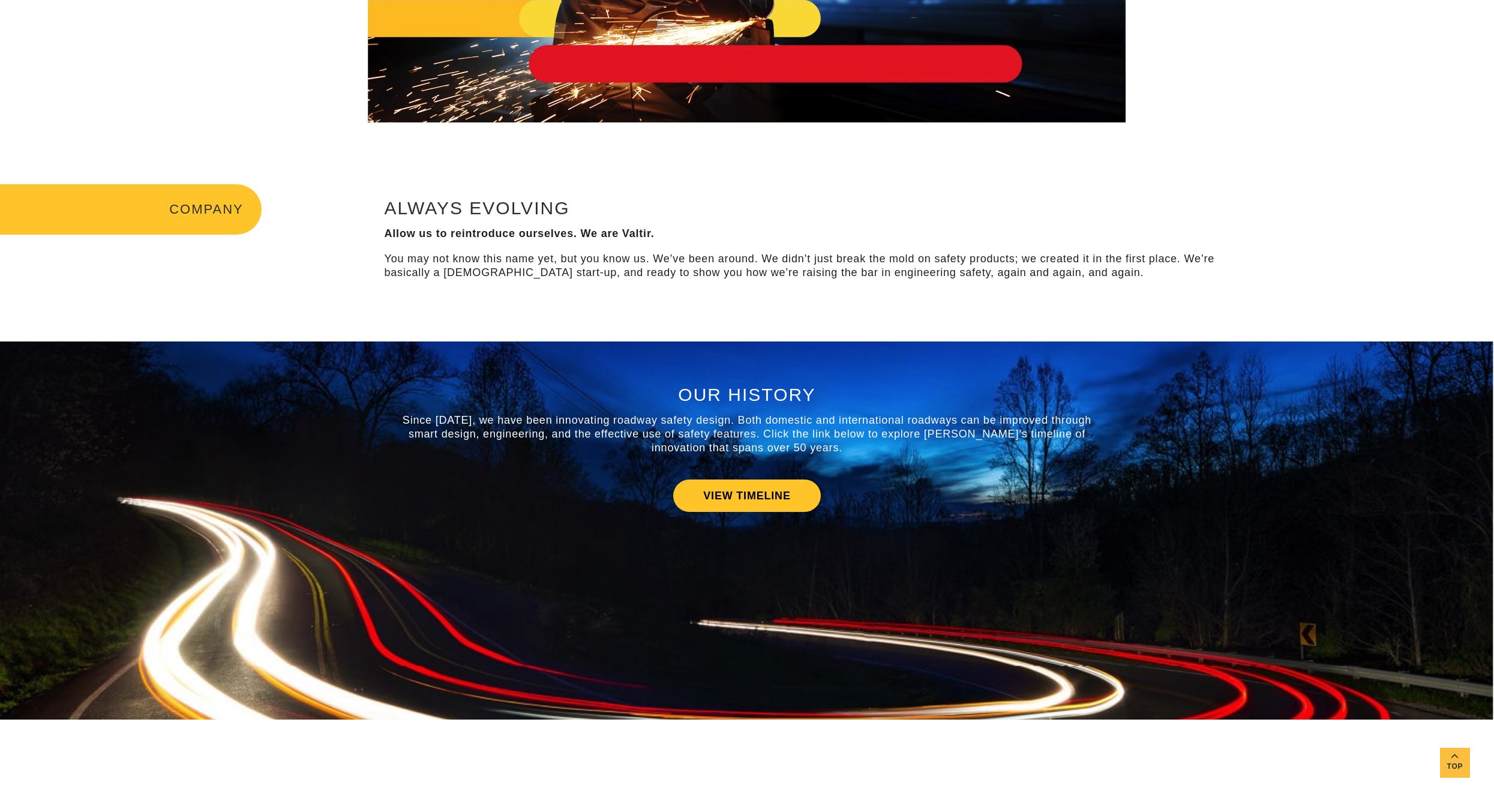
scroll to position [260, 0]
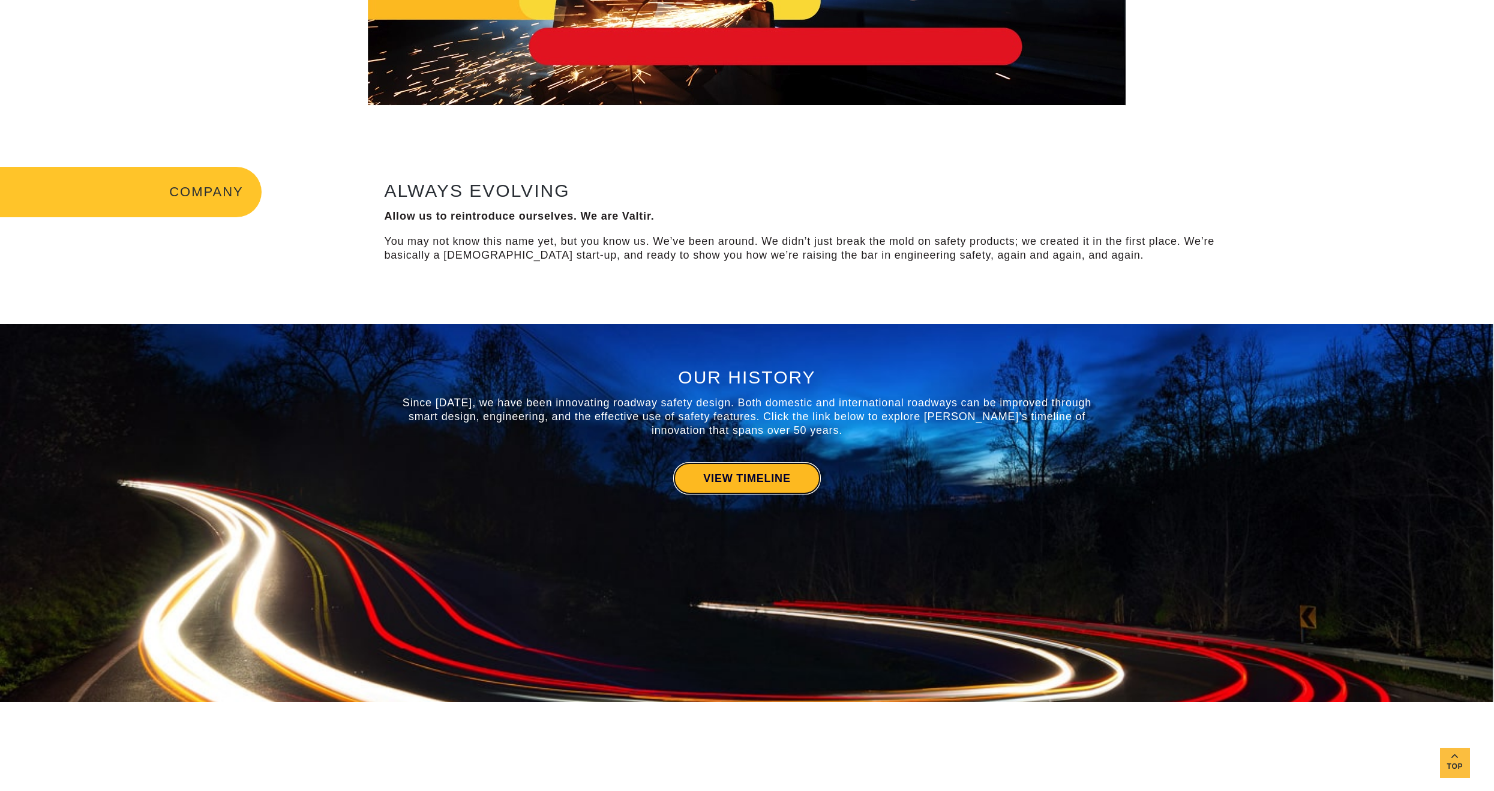
click at [740, 481] on link "VIEW TIMELINE" at bounding box center [746, 478] width 147 height 32
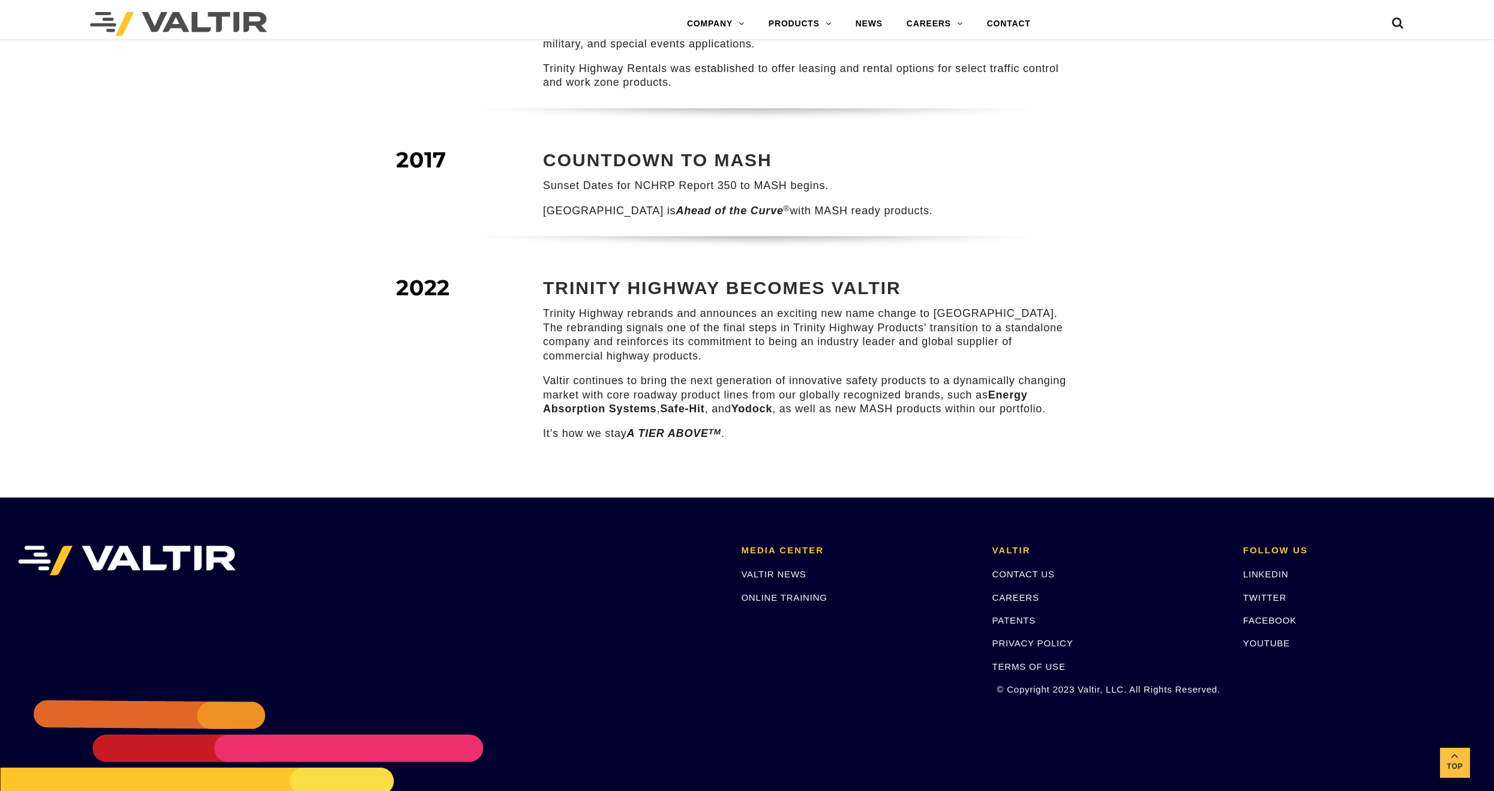
scroll to position [1540, 0]
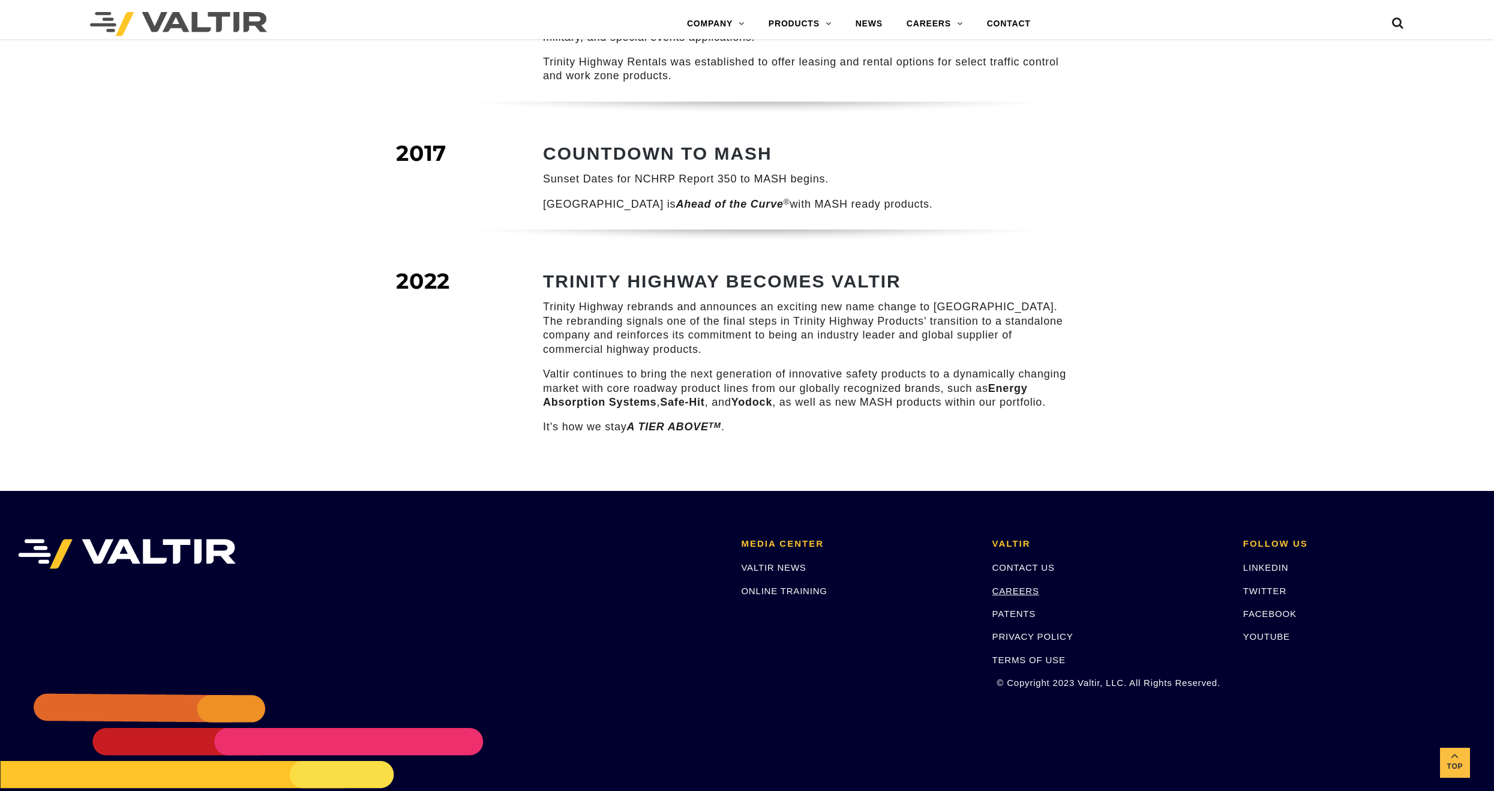
click at [1016, 586] on link "CAREERS" at bounding box center [1015, 591] width 47 height 10
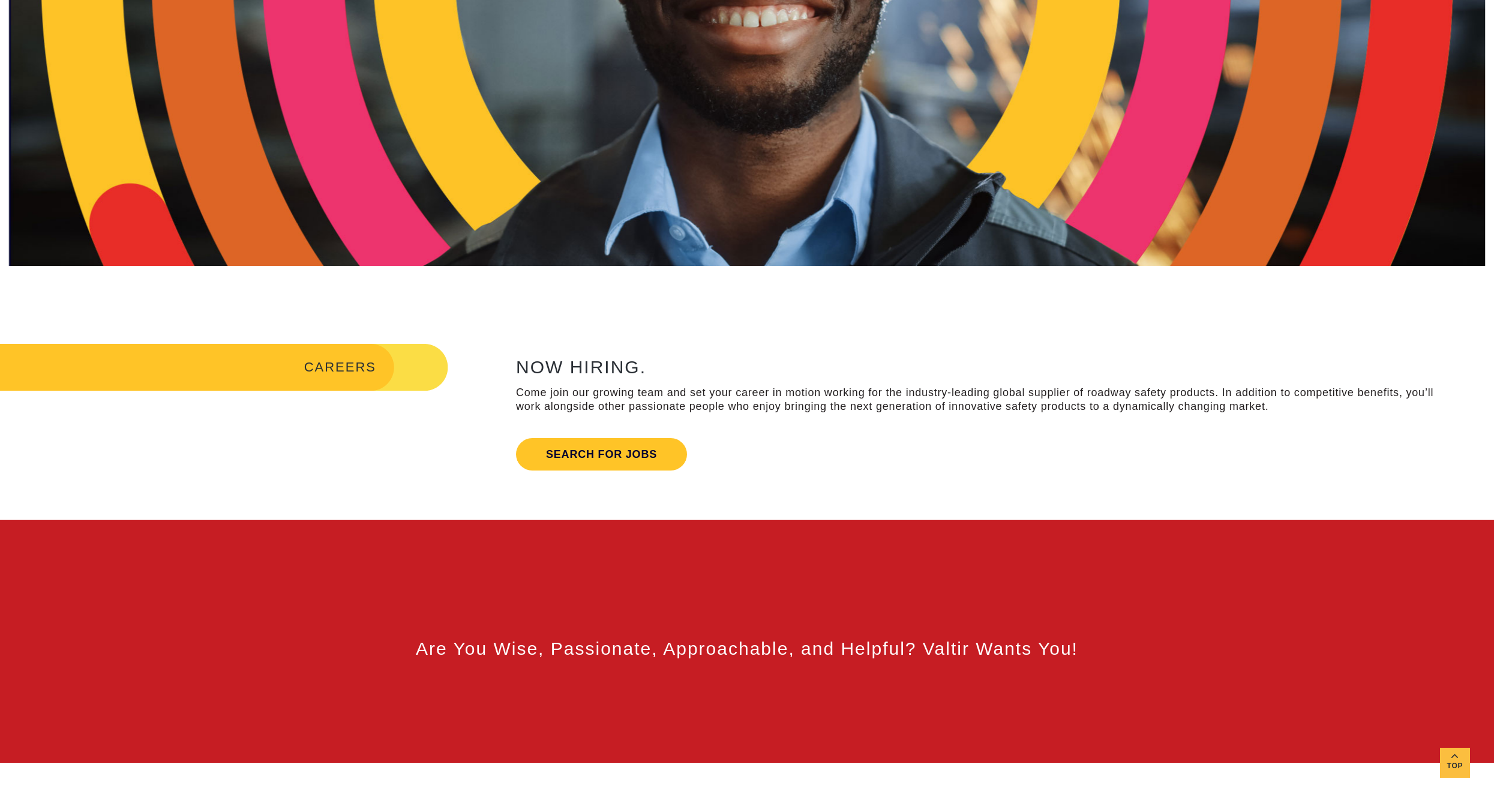
scroll to position [400, 0]
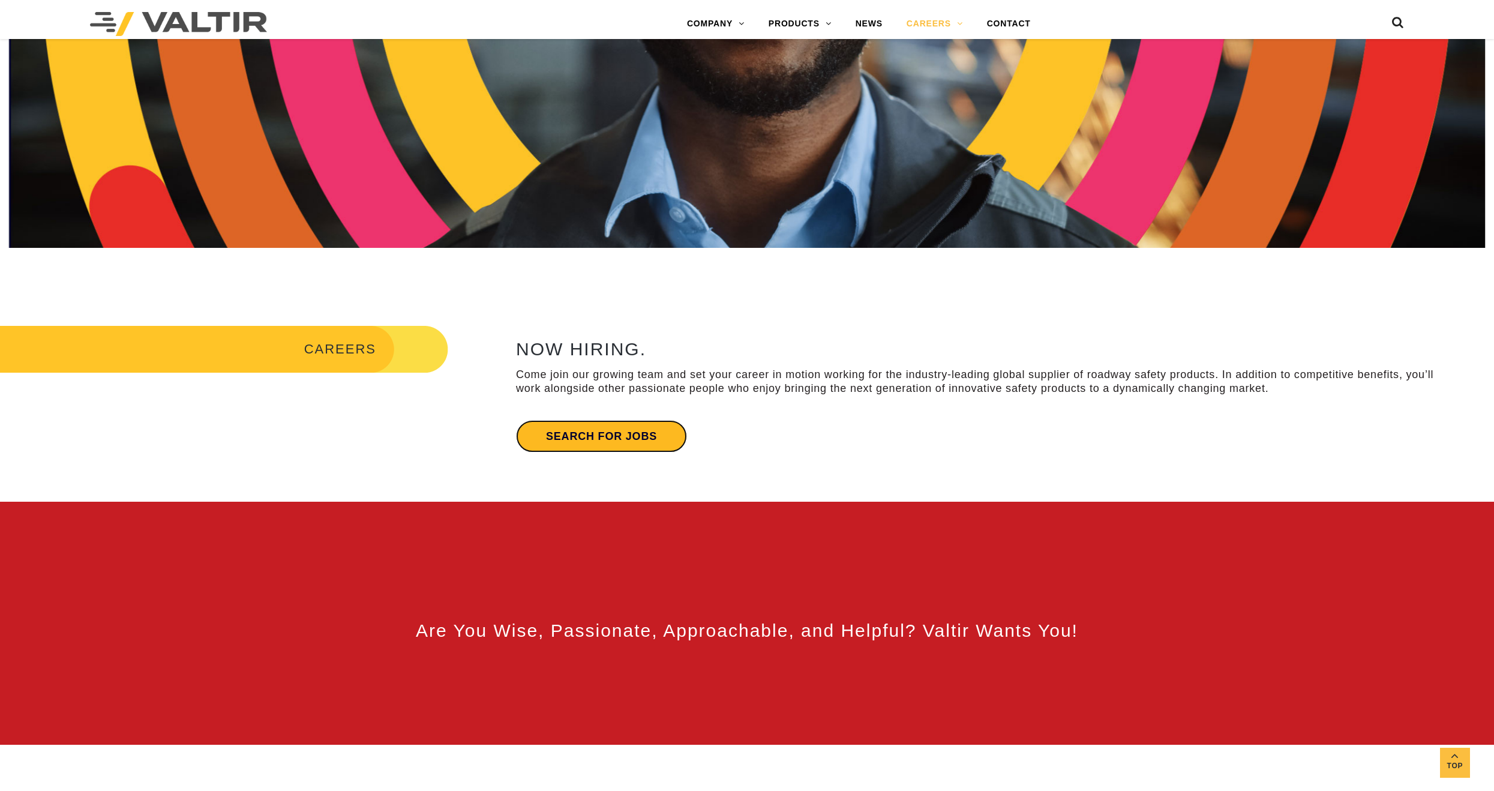
click at [567, 428] on link "Search for jobs" at bounding box center [601, 436] width 171 height 32
